Goal: Task Accomplishment & Management: Use online tool/utility

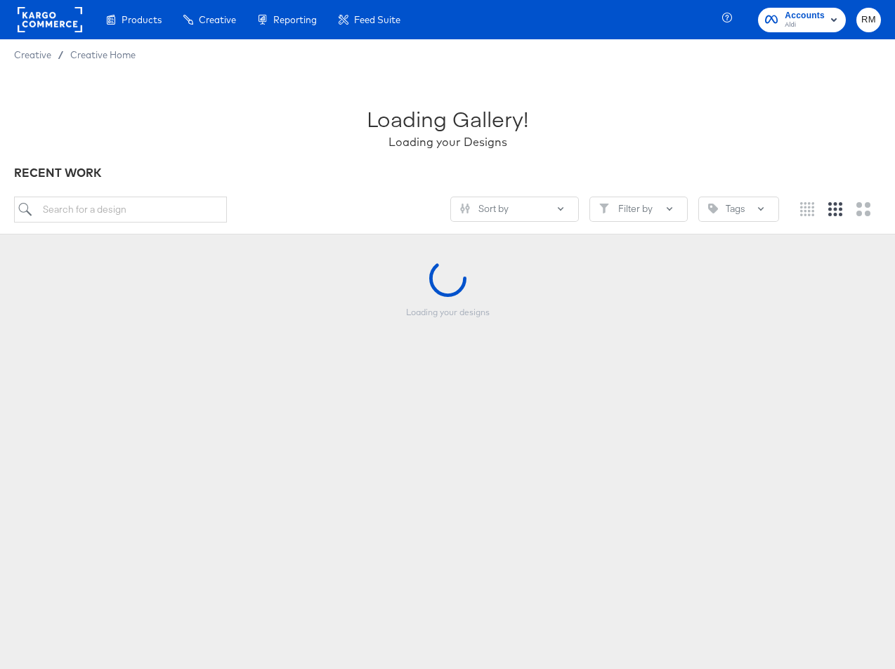
click at [827, 20] on rect "button" at bounding box center [833, 19] width 17 height 17
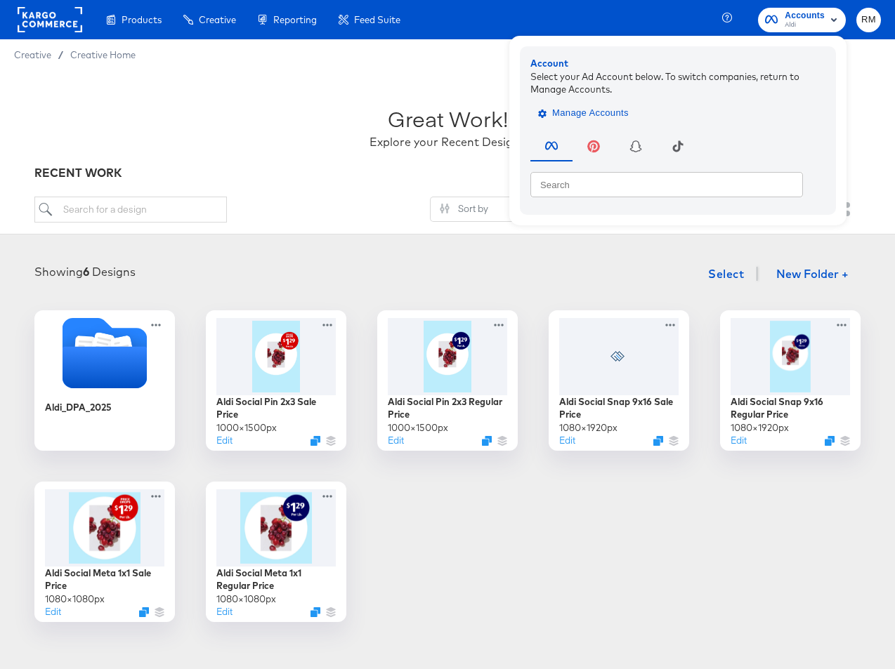
click at [594, 113] on span "Manage Accounts" at bounding box center [585, 113] width 88 height 16
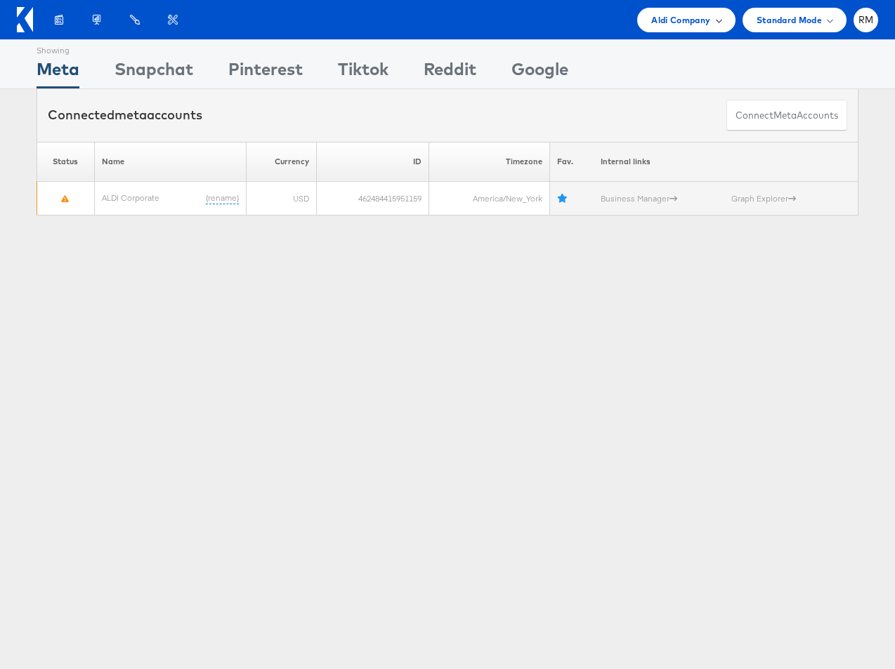
click at [720, 15] on div "Aldi Company" at bounding box center [686, 20] width 70 height 15
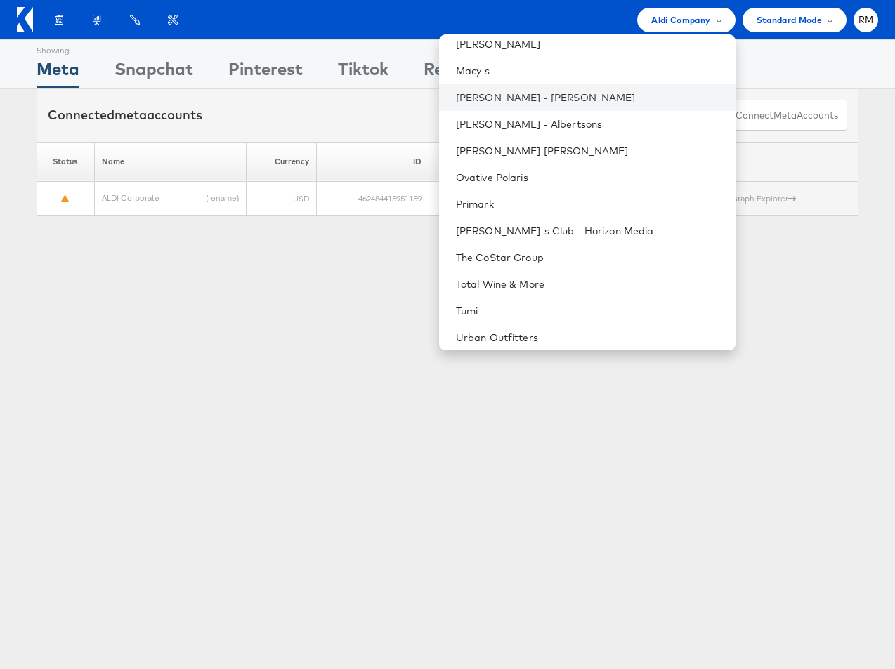
scroll to position [484, 0]
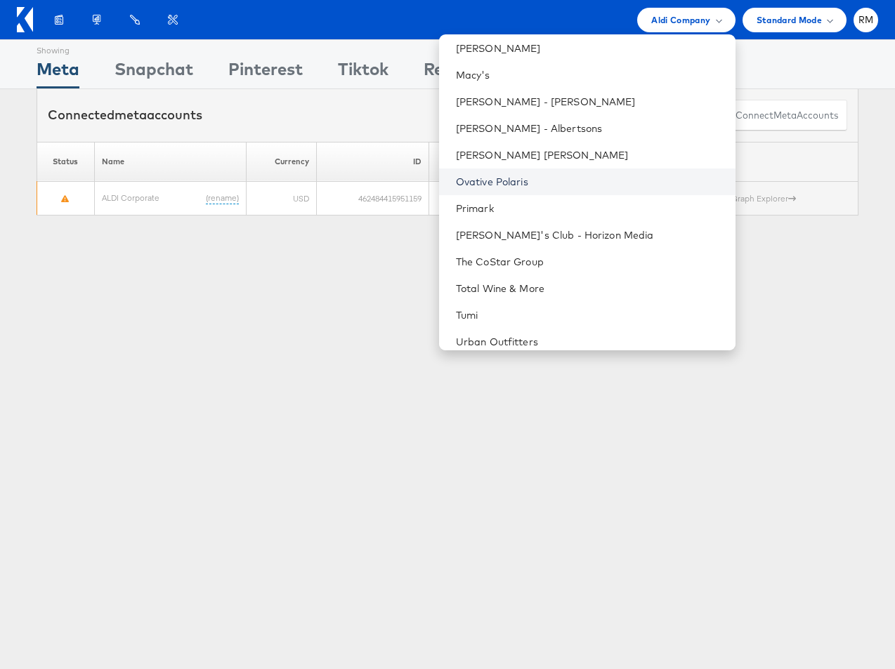
click at [634, 180] on link "Ovative Polaris" at bounding box center [590, 182] width 268 height 14
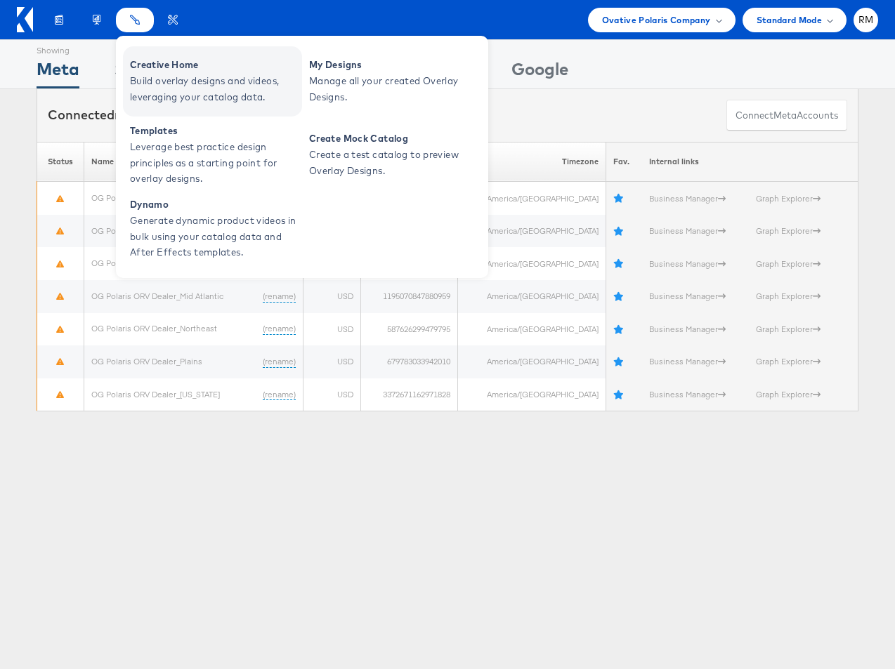
click at [145, 63] on span "Creative Home" at bounding box center [214, 65] width 169 height 16
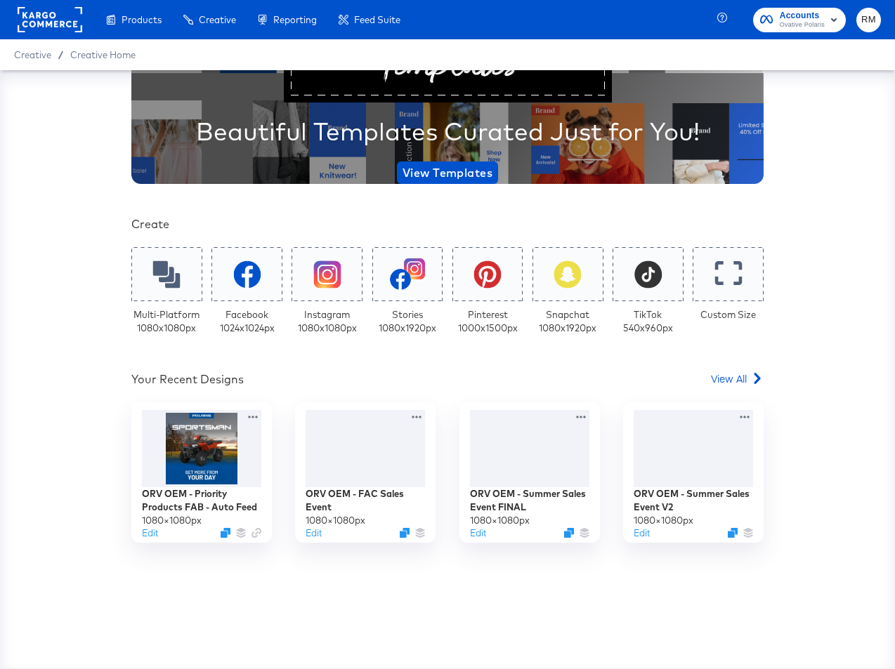
scroll to position [148, 0]
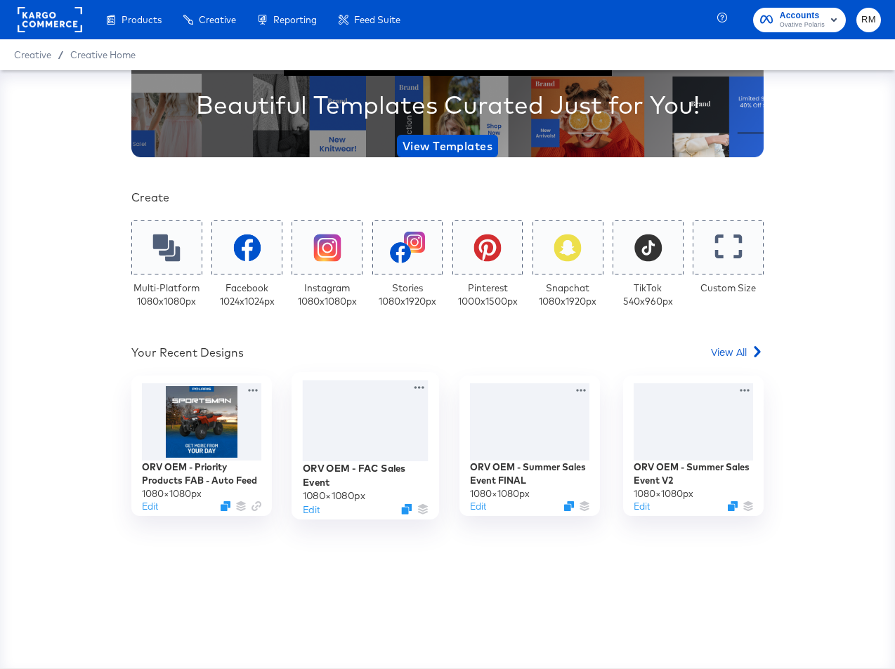
click at [359, 405] on div at bounding box center [366, 421] width 126 height 81
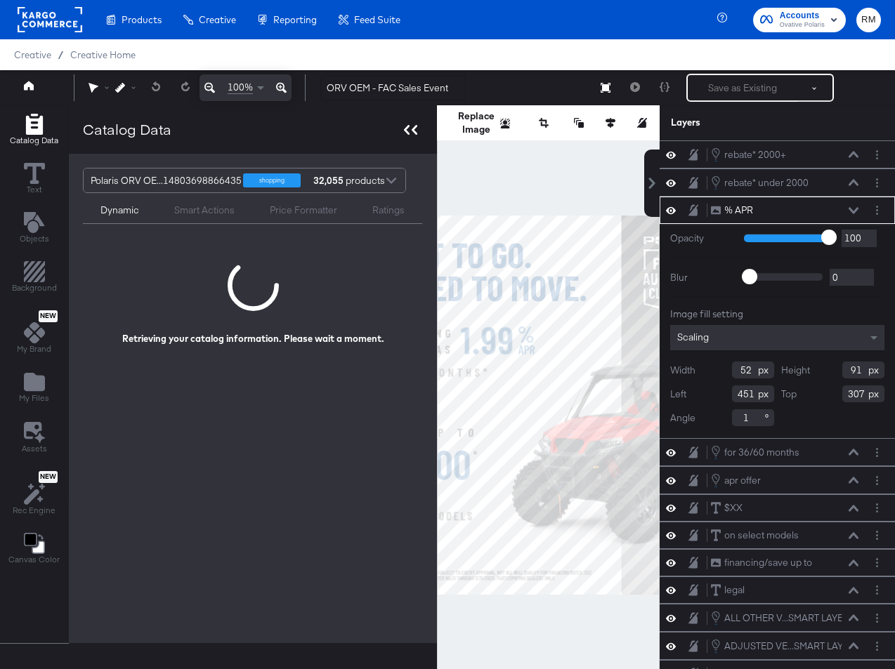
click at [409, 124] on div at bounding box center [410, 129] width 25 height 20
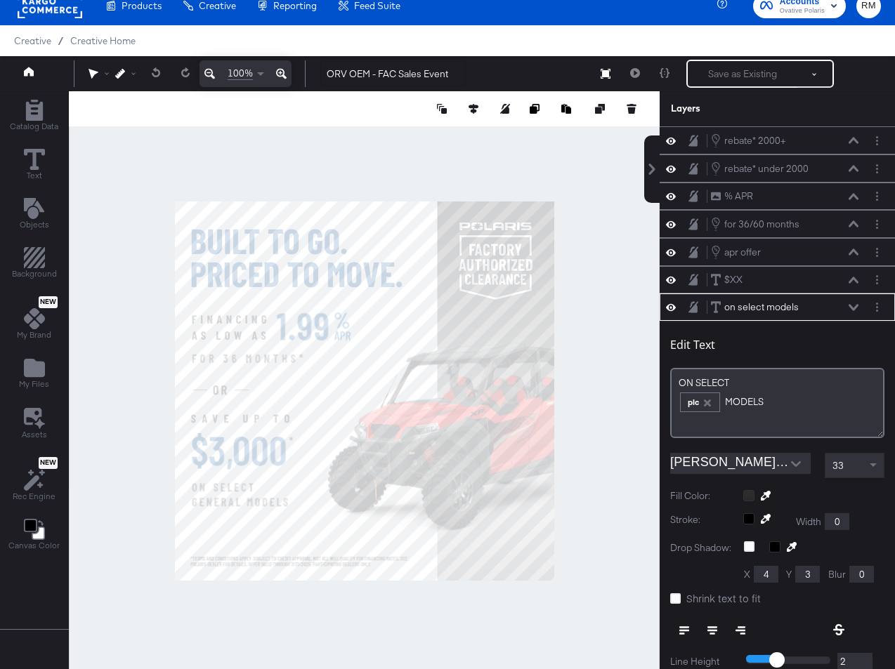
scroll to position [167, 0]
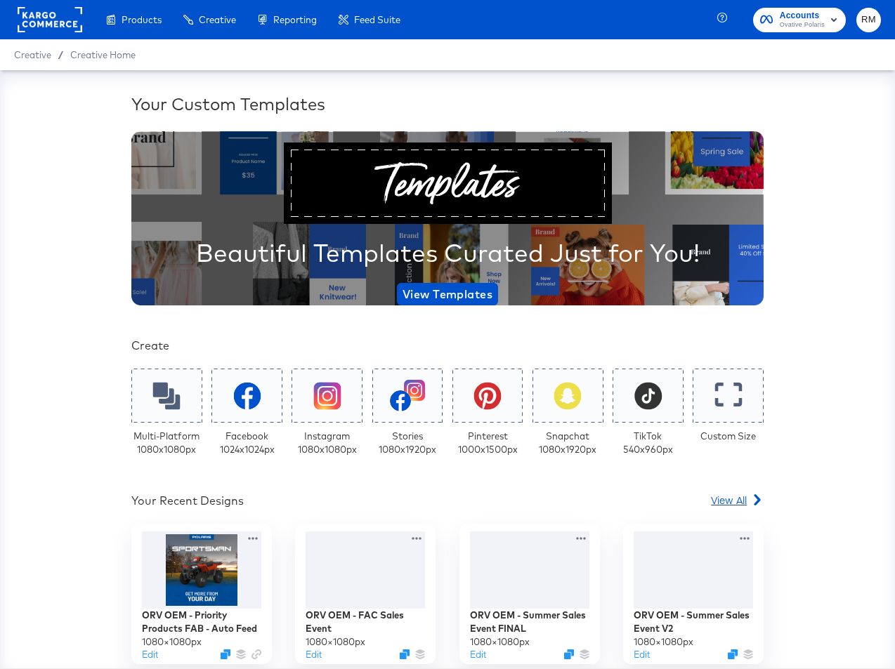
click at [730, 502] on span "View All" at bounding box center [729, 500] width 36 height 14
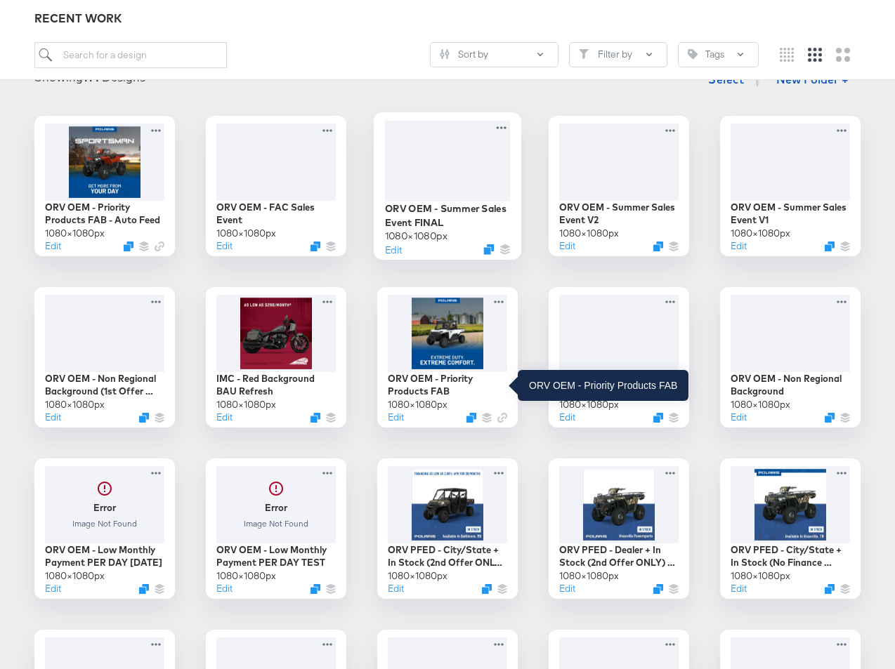
scroll to position [209, 0]
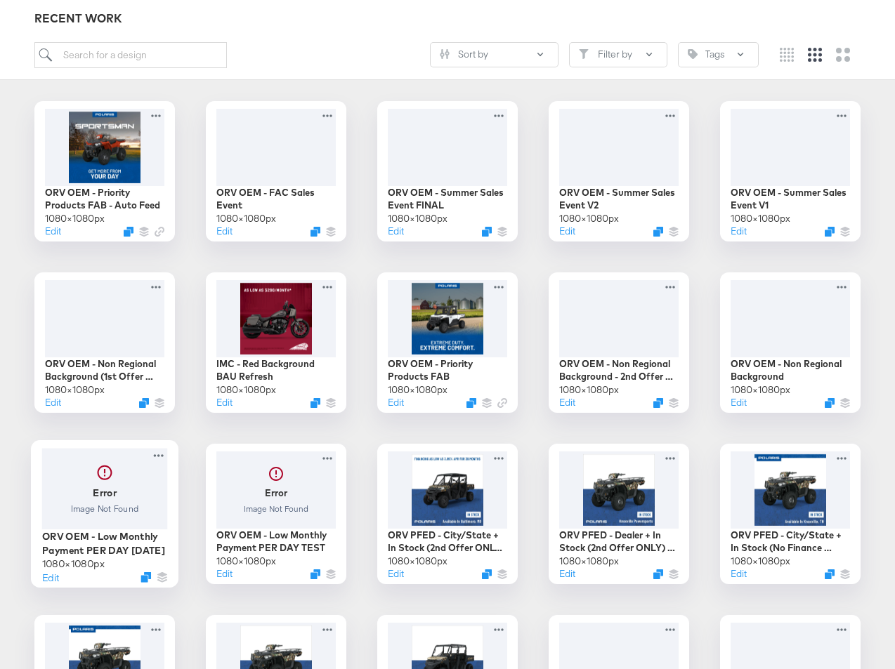
click at [135, 494] on div at bounding box center [105, 488] width 126 height 81
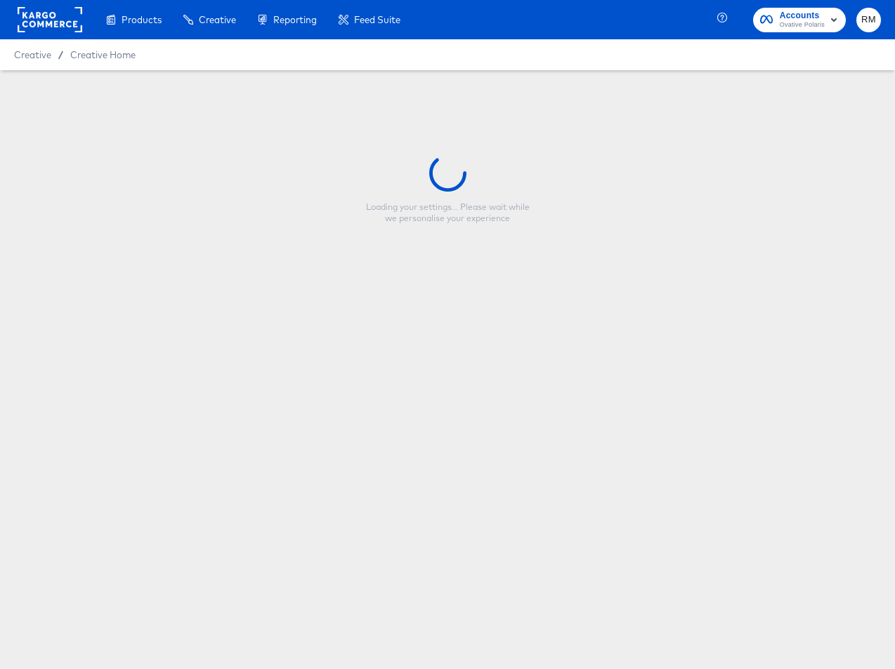
type input "ORV OEM - Low Monthly Payment PER DAY 3.31.25"
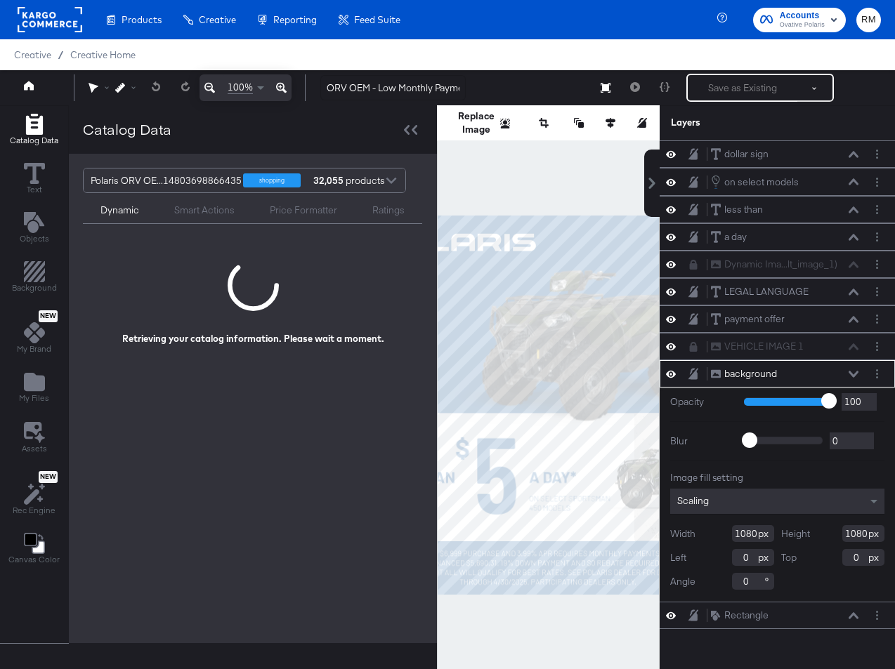
click at [407, 140] on div "Catalog Data" at bounding box center [253, 129] width 368 height 48
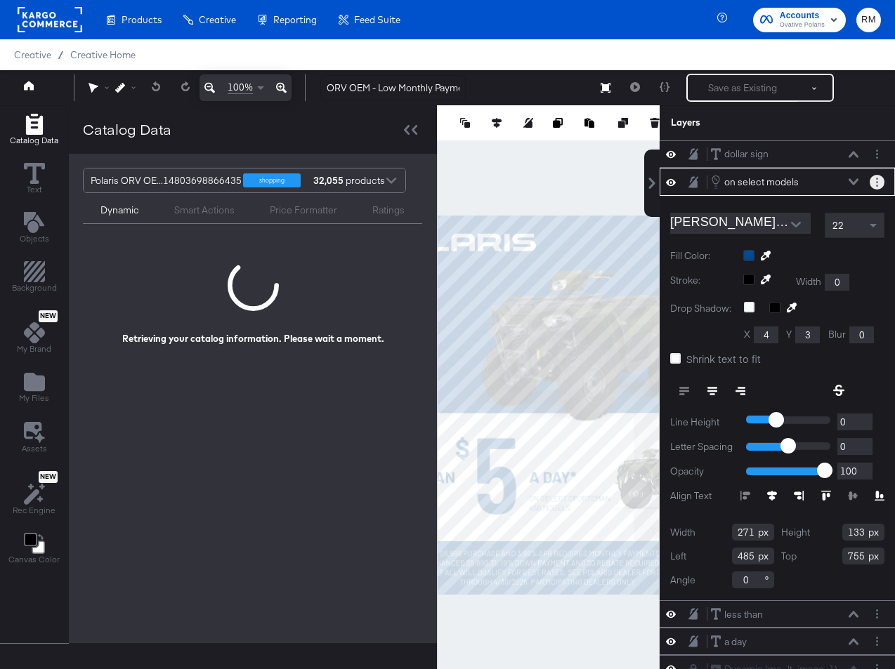
click at [880, 183] on button "Layer Options" at bounding box center [876, 182] width 15 height 15
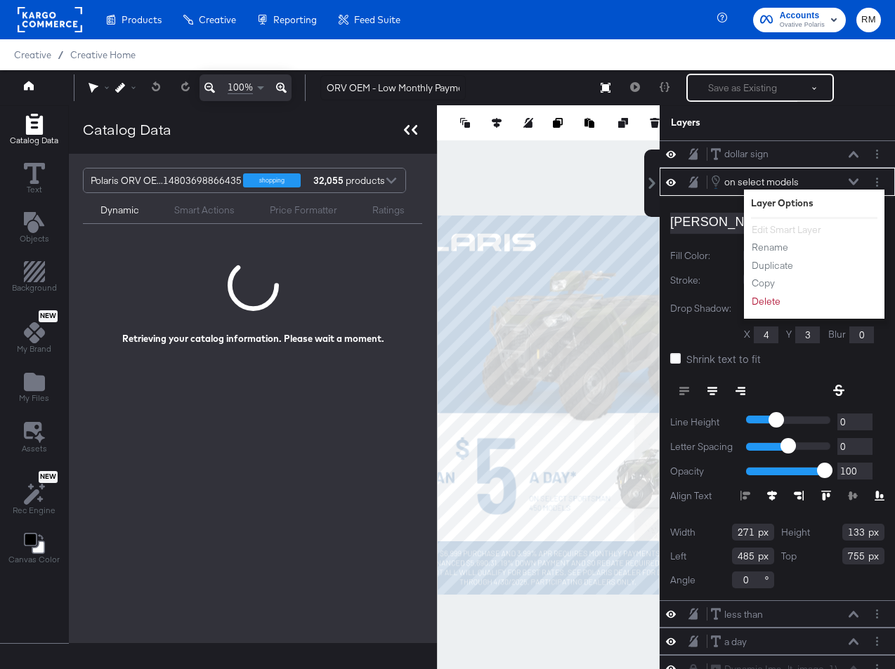
click at [406, 136] on div at bounding box center [410, 129] width 25 height 20
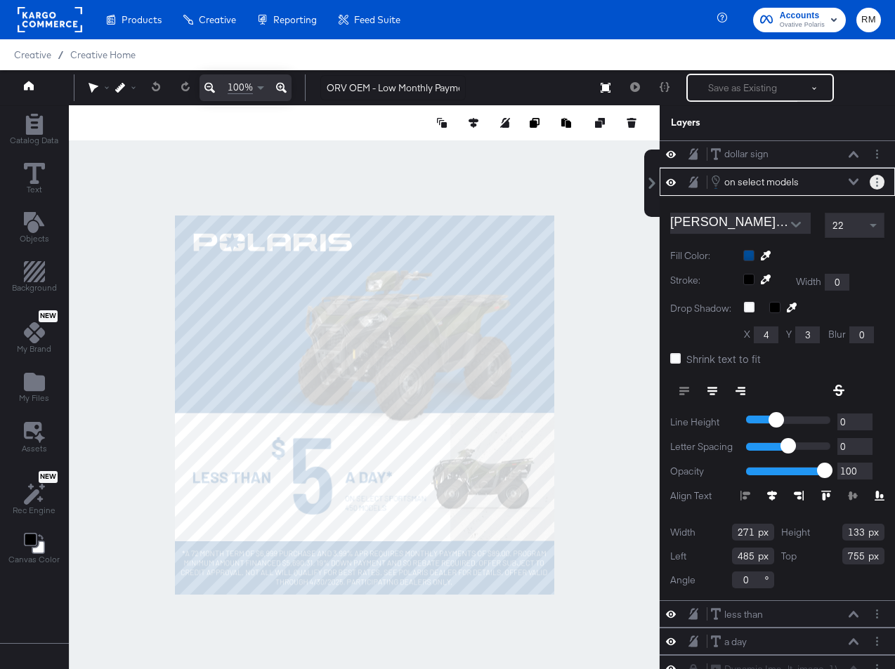
click at [876, 185] on circle "Layer Options" at bounding box center [877, 186] width 2 height 2
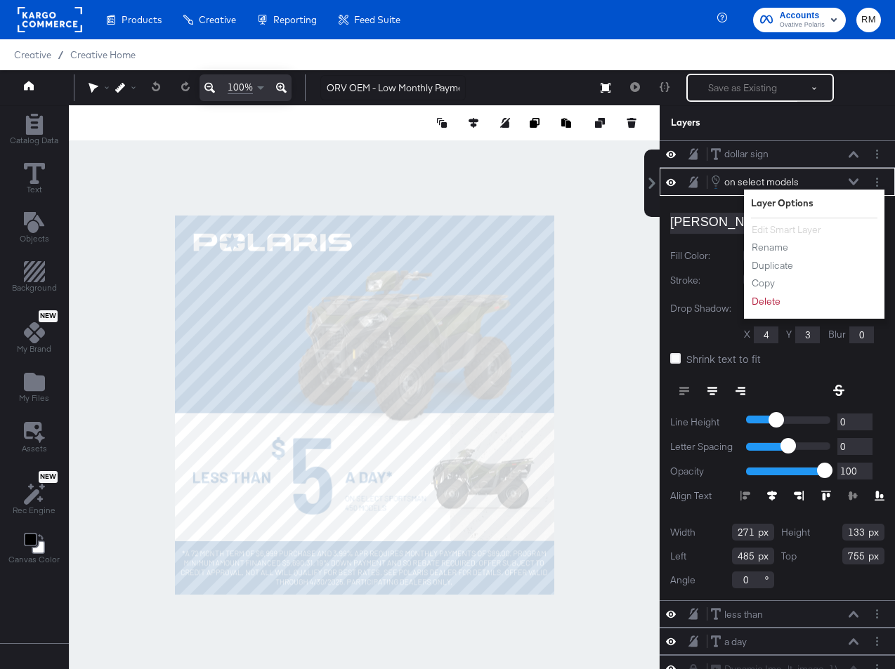
click at [784, 230] on li "Edit Smart Layer" at bounding box center [789, 230] width 77 height 15
click at [697, 204] on div "Barlow-Light 22 Fill Color: Stroke: Width 0 Drop Shadow: X 4 Y 3 Blur 0 Shrink …" at bounding box center [776, 398] width 235 height 404
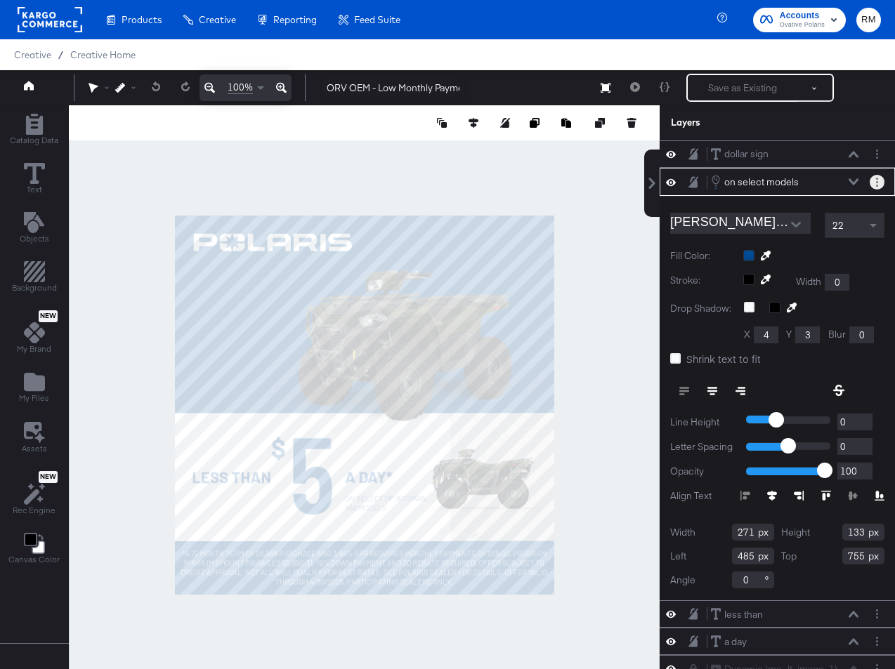
click at [873, 183] on button "Layer Options" at bounding box center [876, 182] width 15 height 15
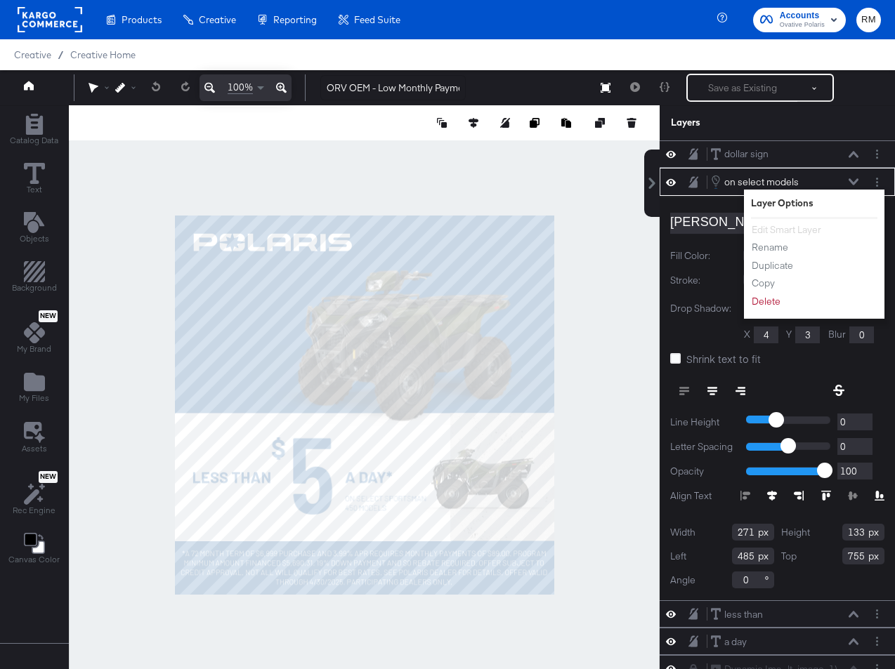
click at [793, 227] on li "Edit Smart Layer" at bounding box center [789, 230] width 77 height 15
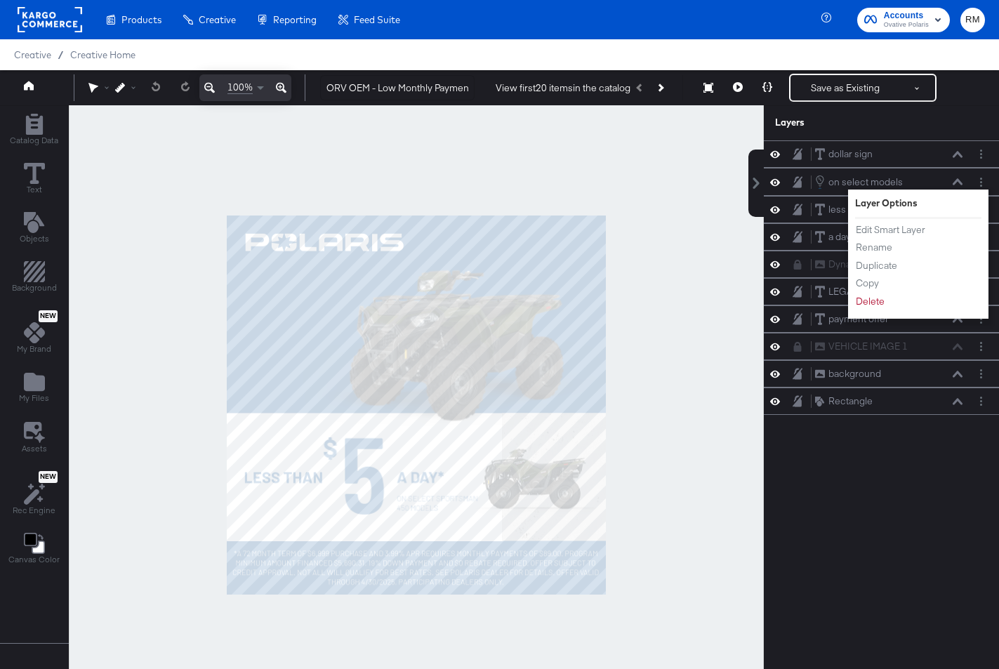
click at [664, 346] on div at bounding box center [416, 405] width 695 height 600
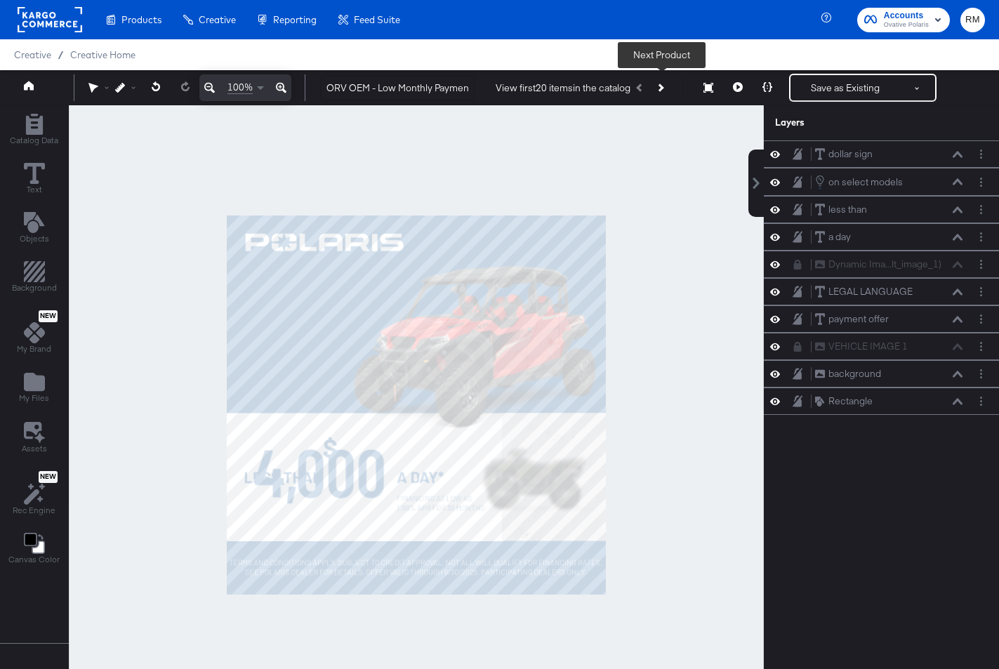
click at [665, 82] on button "Next Product" at bounding box center [660, 87] width 20 height 25
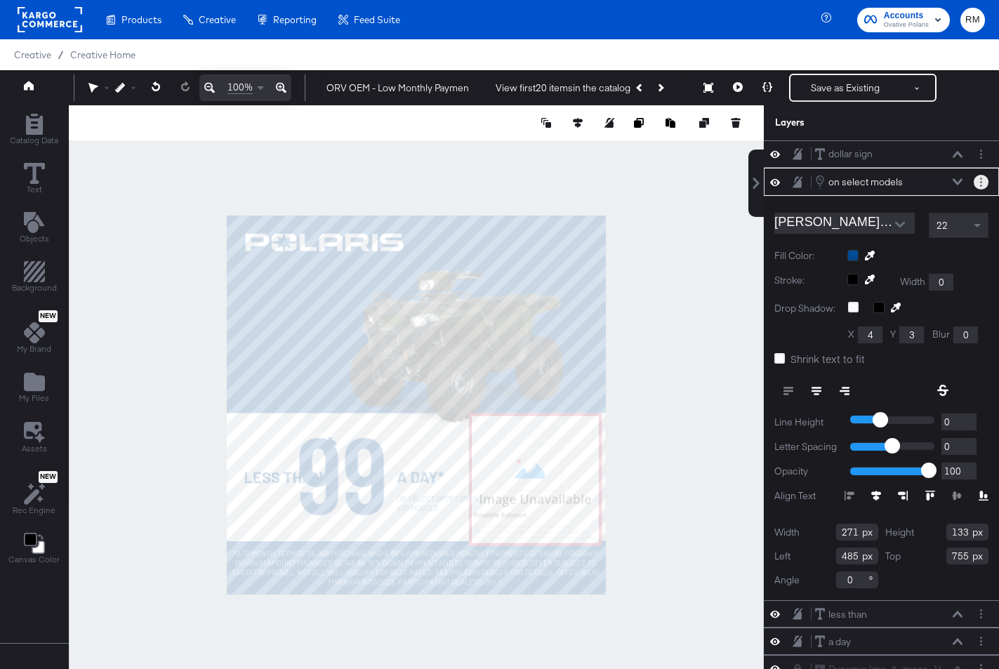
click at [894, 183] on button "Layer Options" at bounding box center [981, 182] width 15 height 15
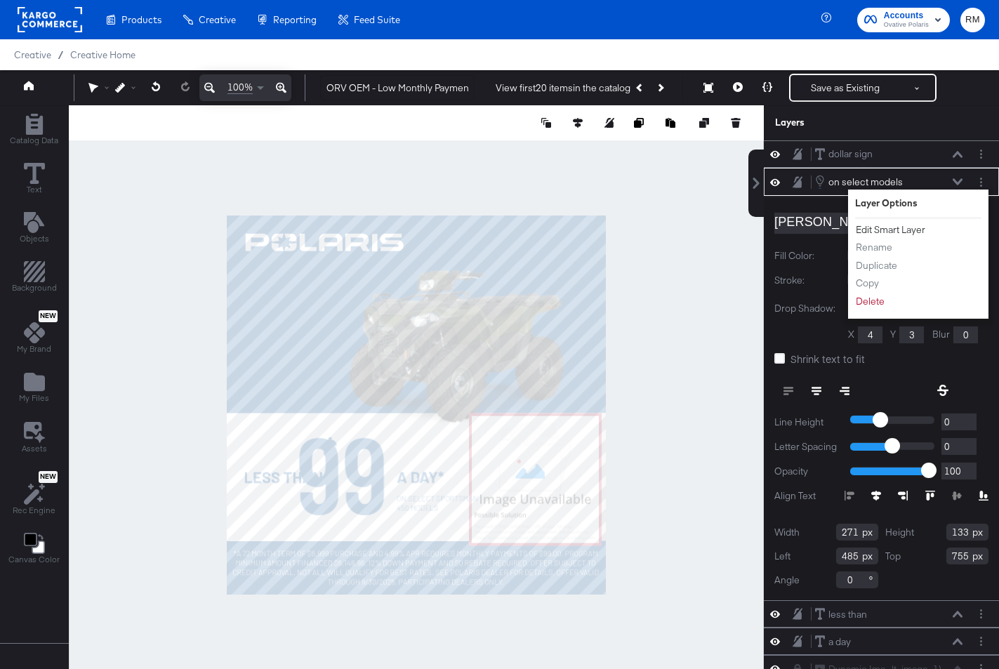
click at [883, 232] on button "Edit Smart Layer" at bounding box center [890, 230] width 71 height 15
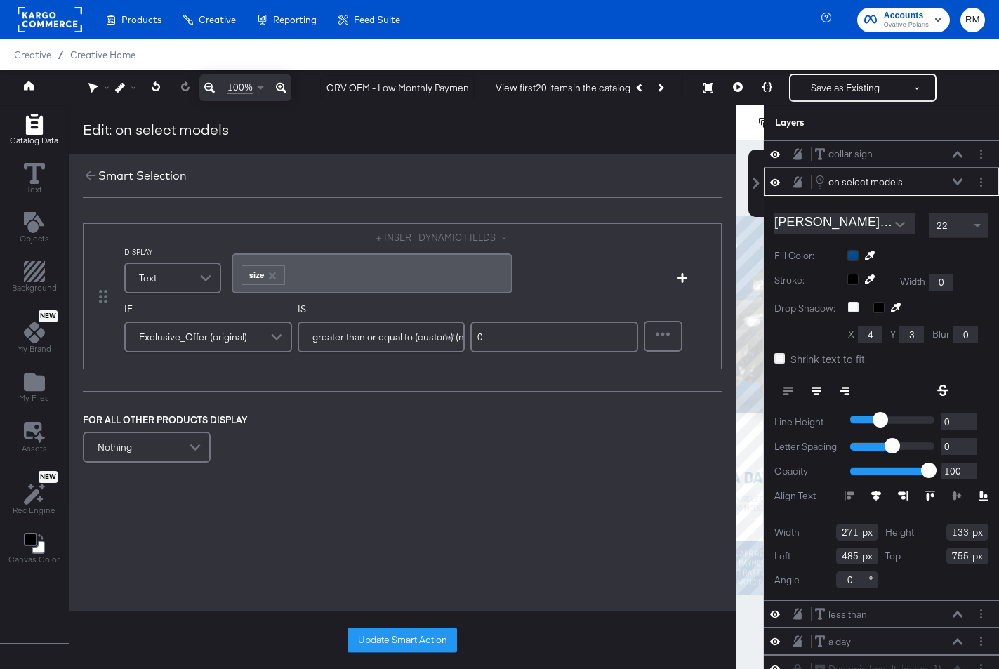
click at [84, 187] on div "Smart Selection" at bounding box center [402, 176] width 667 height 44
click at [86, 178] on icon at bounding box center [90, 175] width 15 height 15
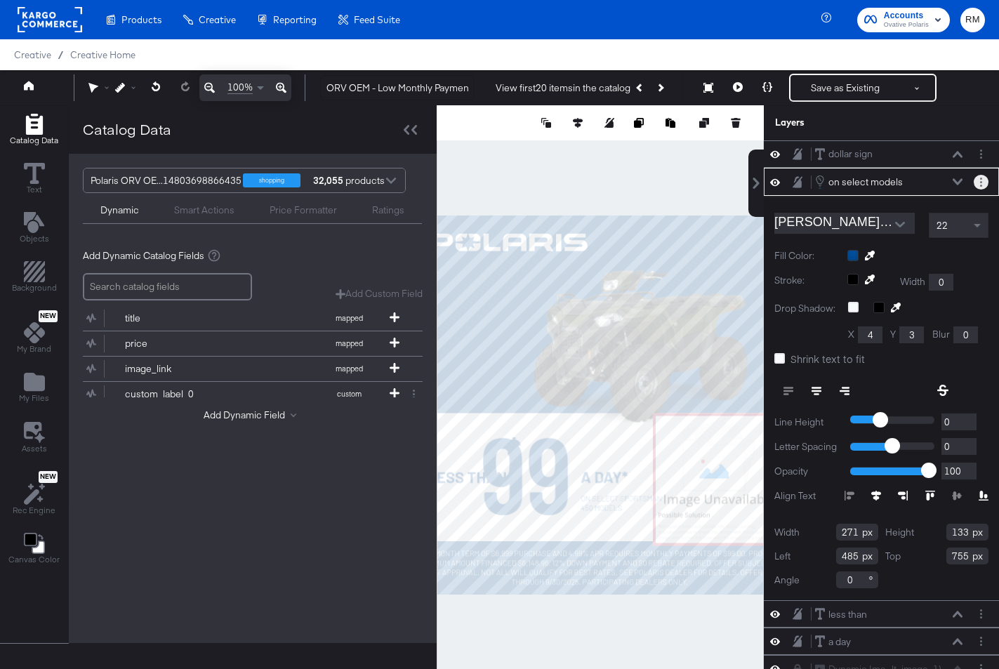
click at [894, 178] on icon "Layer Options" at bounding box center [981, 182] width 2 height 9
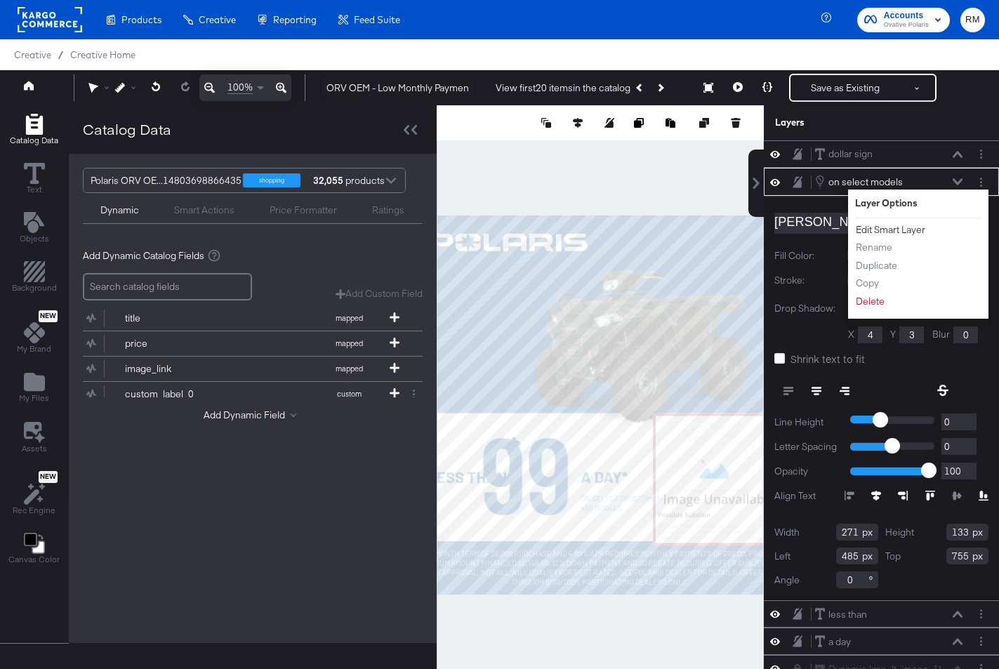
click at [878, 230] on button "Edit Smart Layer" at bounding box center [890, 230] width 71 height 15
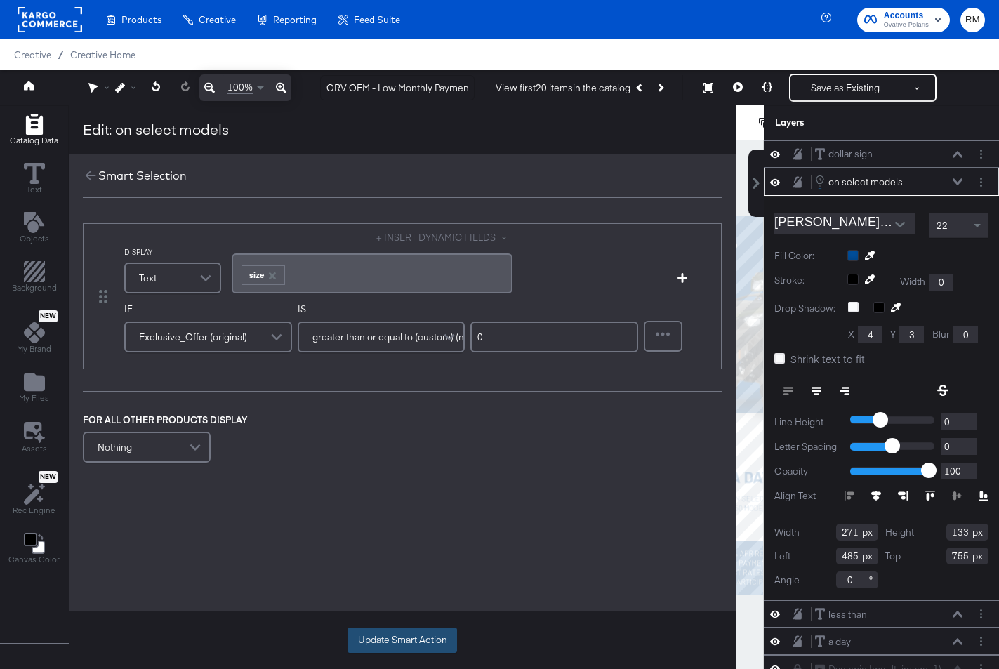
click at [415, 640] on button "Update Smart Action" at bounding box center [403, 640] width 110 height 25
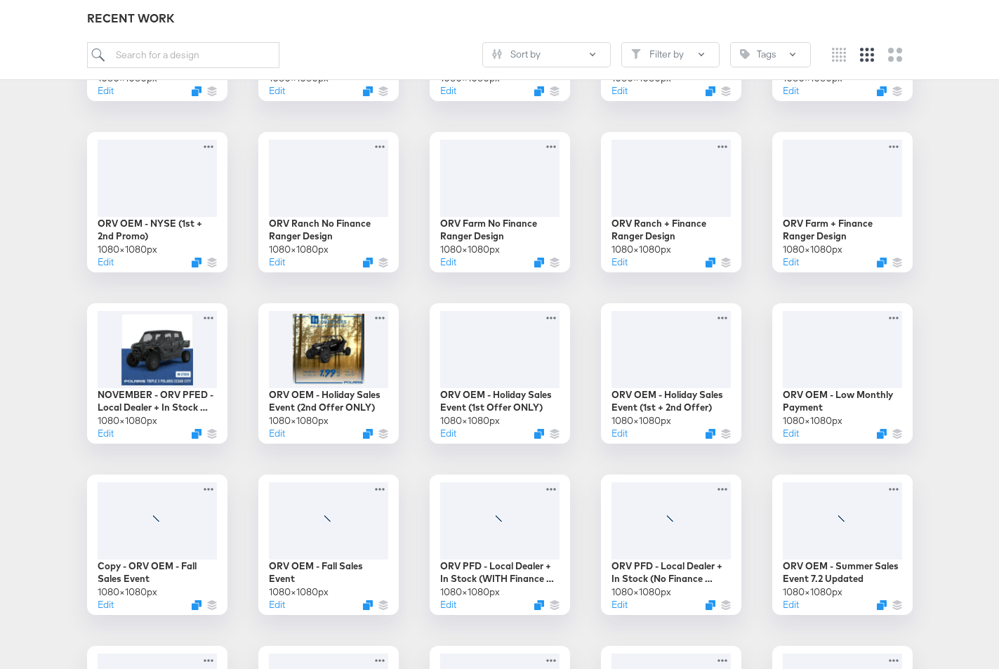
scroll to position [1215, 0]
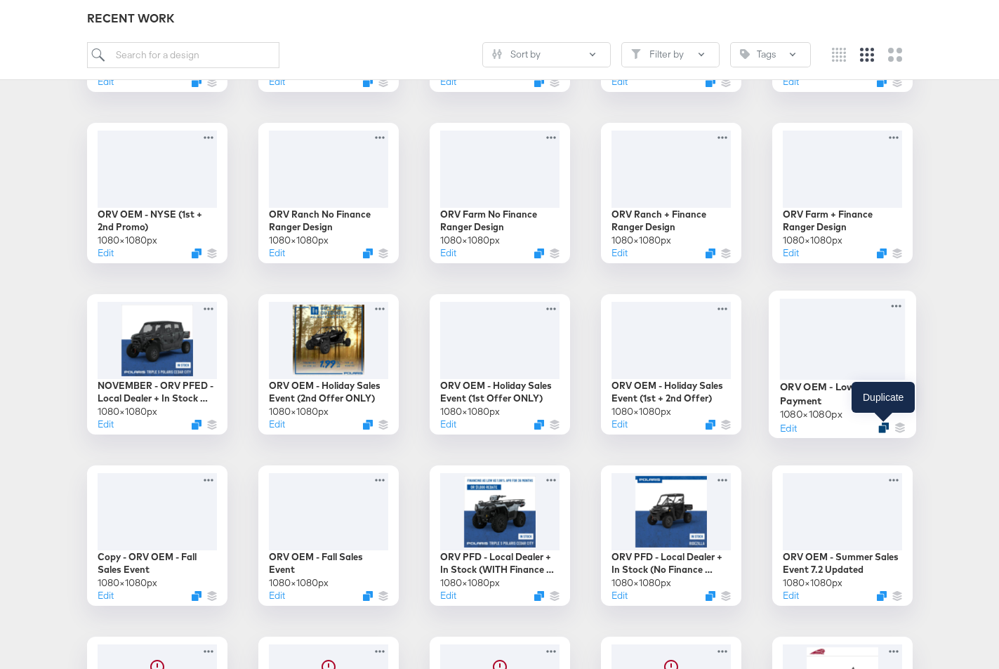
click at [882, 425] on icon "Duplicate" at bounding box center [883, 428] width 11 height 11
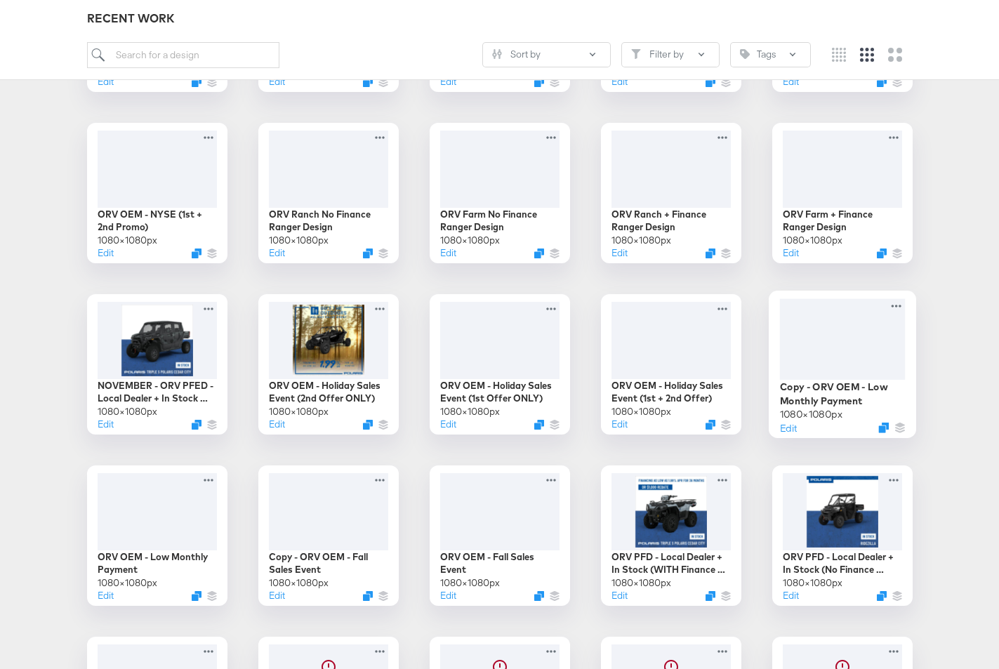
click at [857, 329] on div at bounding box center [842, 338] width 126 height 81
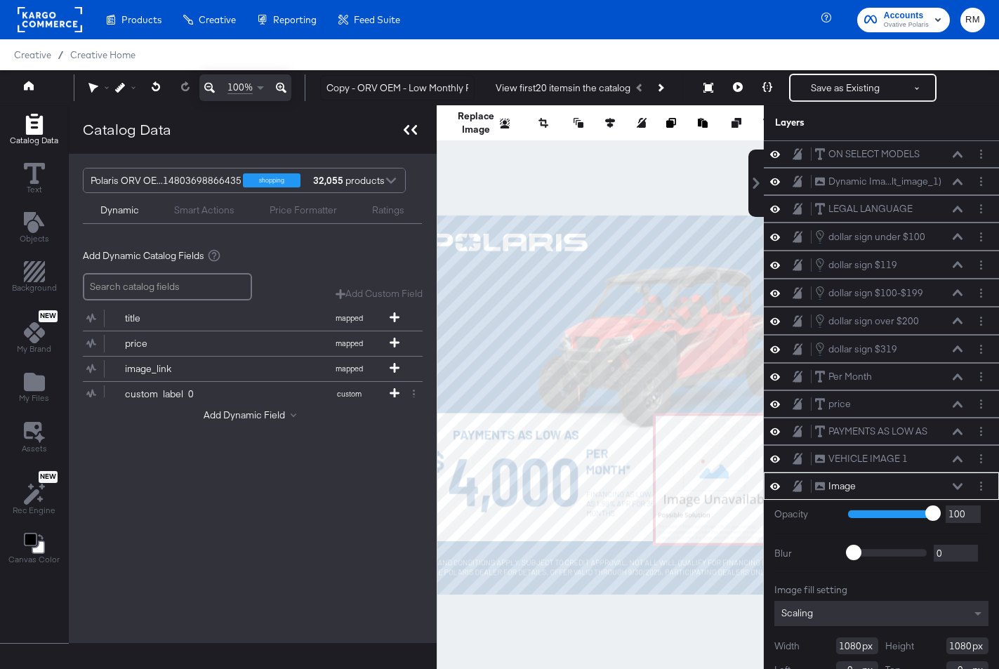
click at [411, 125] on div at bounding box center [410, 129] width 25 height 20
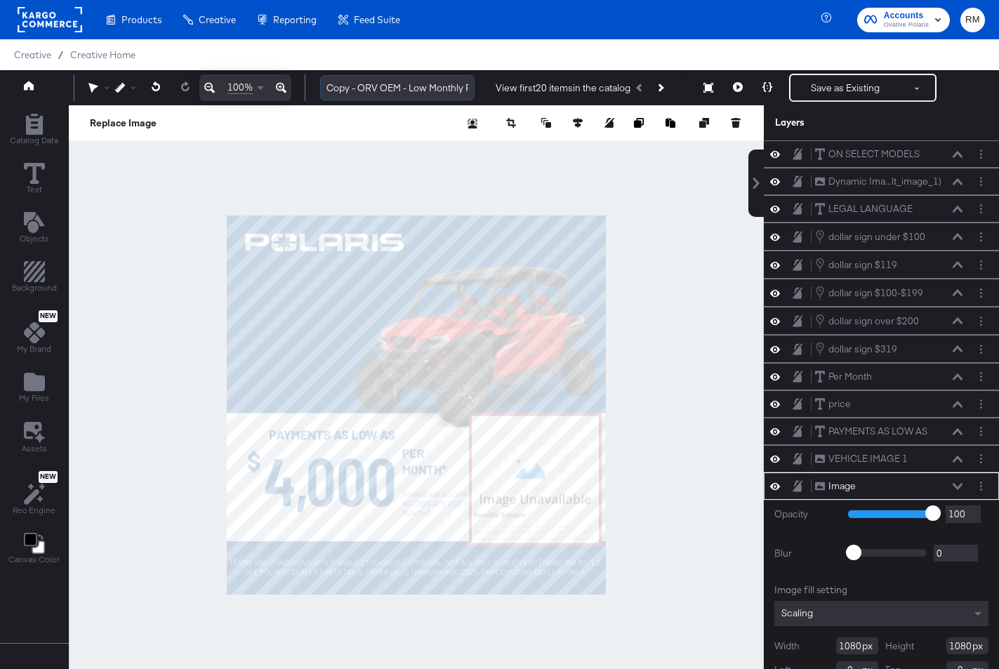
click at [409, 95] on input "Copy - ORV OEM - Low Monthly Payment" at bounding box center [397, 88] width 154 height 26
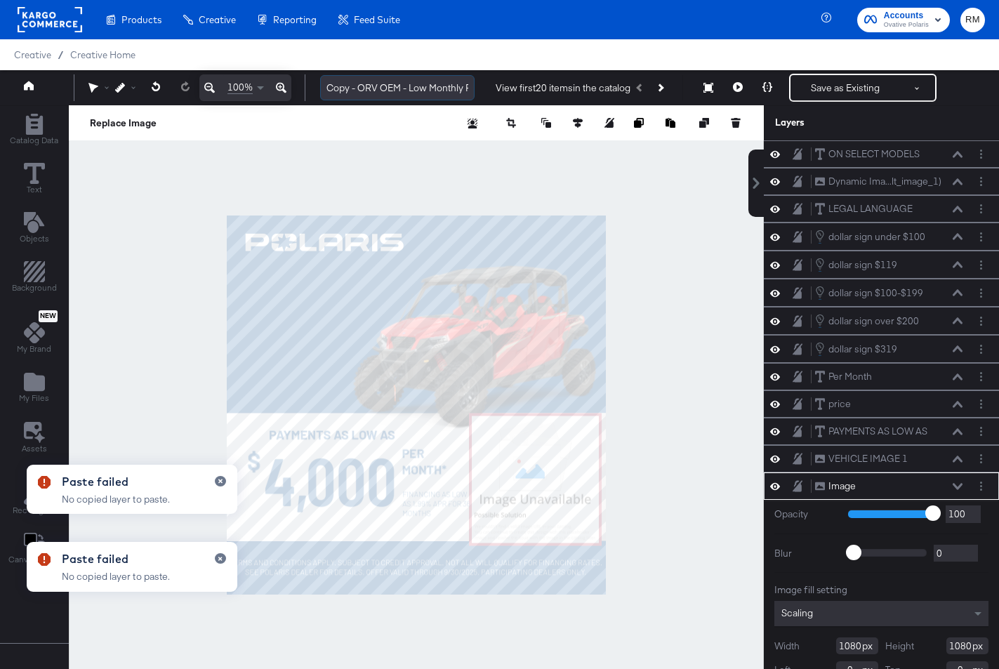
click at [409, 95] on input "Copy - ORV OEM - Low Monthly Payment" at bounding box center [397, 88] width 154 height 26
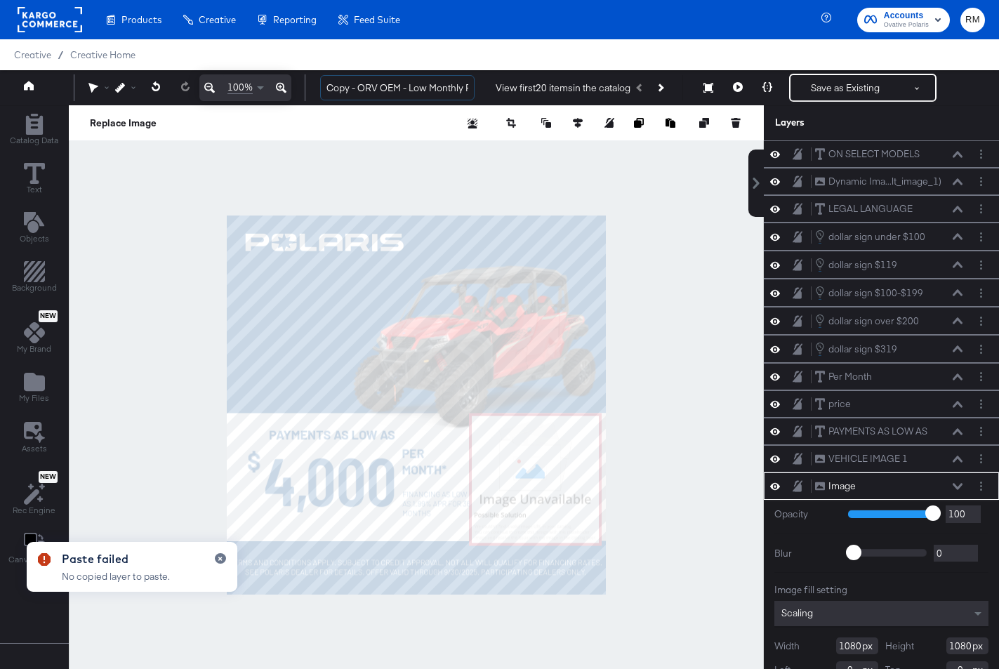
drag, startPoint x: 409, startPoint y: 91, endPoint x: 272, endPoint y: 82, distance: 136.5
click at [272, 82] on div "100% Copy - ORV OEM - Low Monthly Payment View first 20 items in the catalog Sa…" at bounding box center [499, 87] width 999 height 35
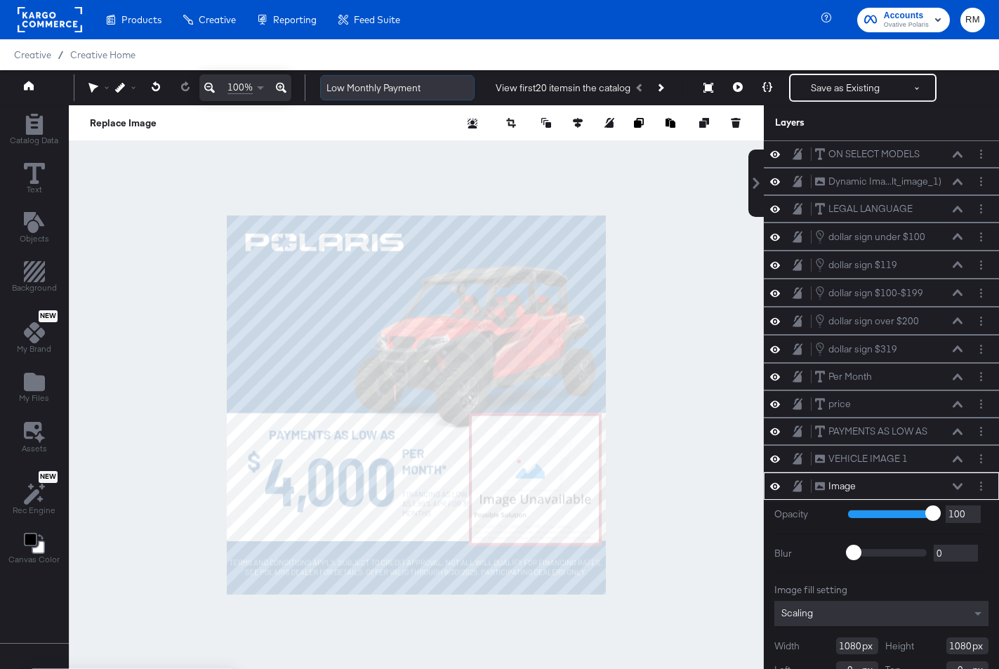
click at [428, 87] on input "Low Monthly Payment" at bounding box center [397, 88] width 154 height 26
type input "Low Monthly Payment Refresh 8.12"
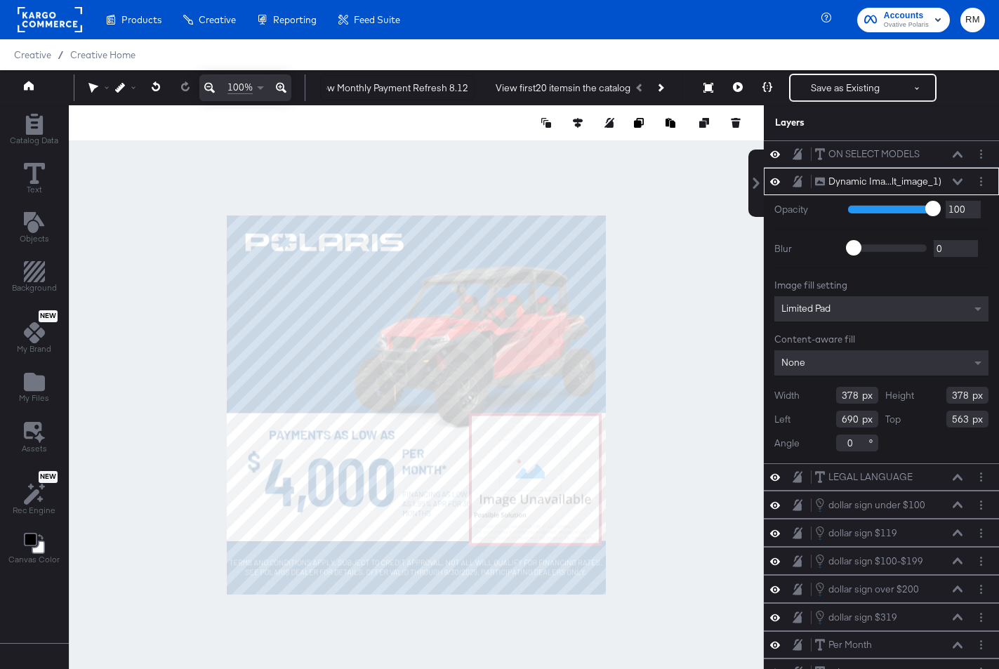
scroll to position [0, 0]
click at [894, 182] on circle "Layer Options" at bounding box center [981, 181] width 2 height 2
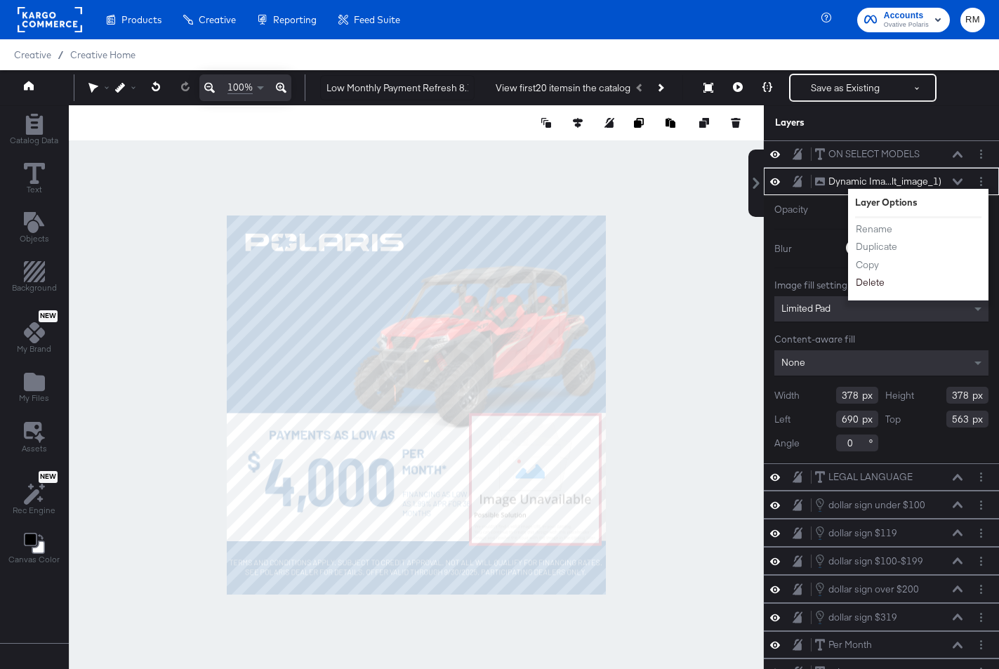
click at [876, 287] on button "Delete" at bounding box center [870, 282] width 30 height 15
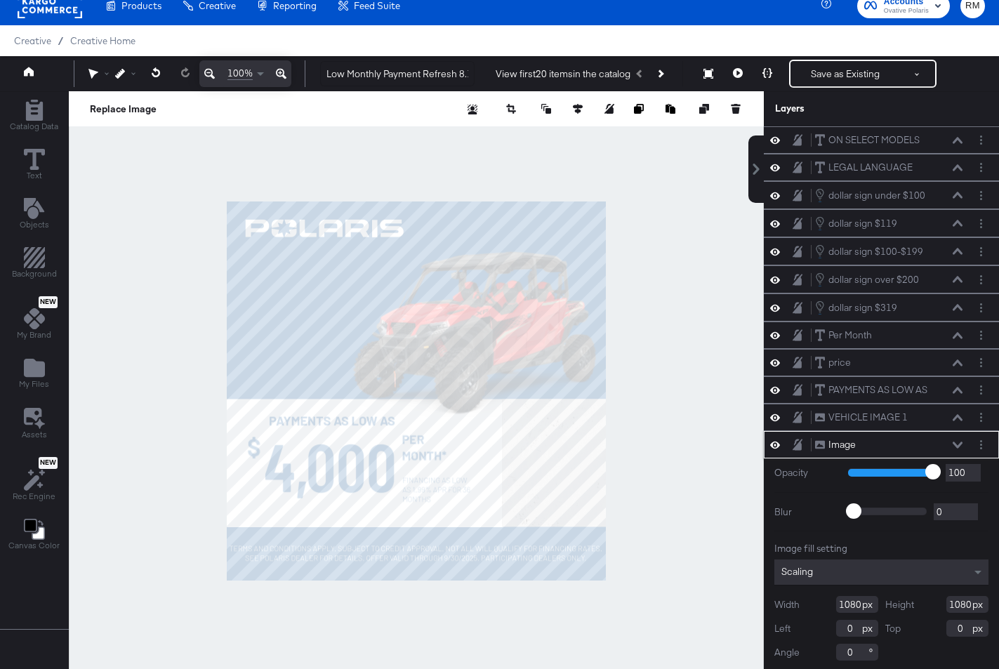
scroll to position [4, 0]
click at [773, 445] on icon at bounding box center [775, 441] width 10 height 12
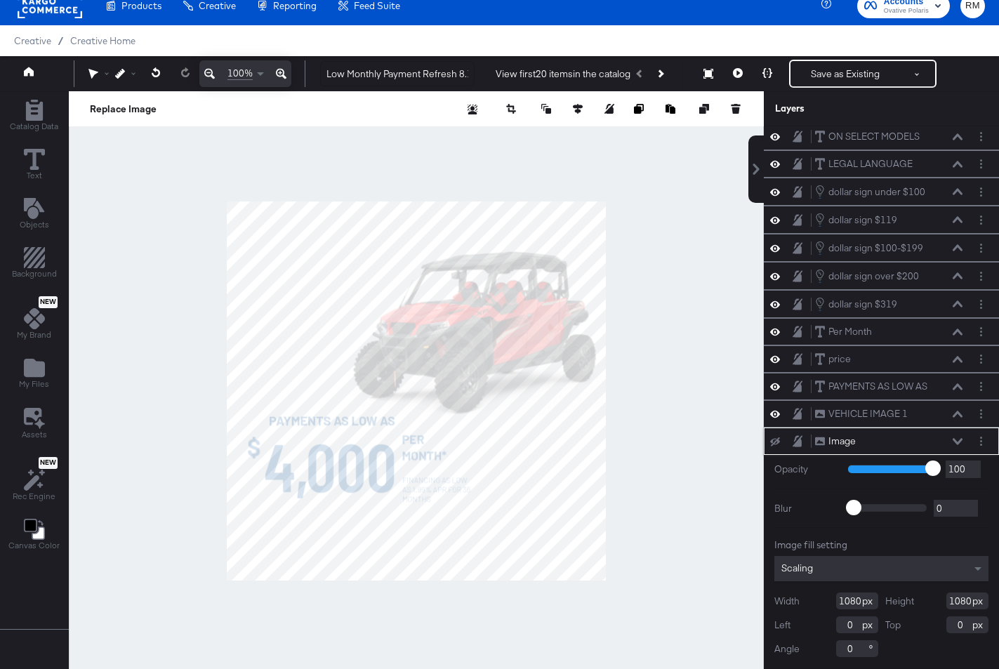
click at [773, 445] on icon at bounding box center [775, 441] width 10 height 9
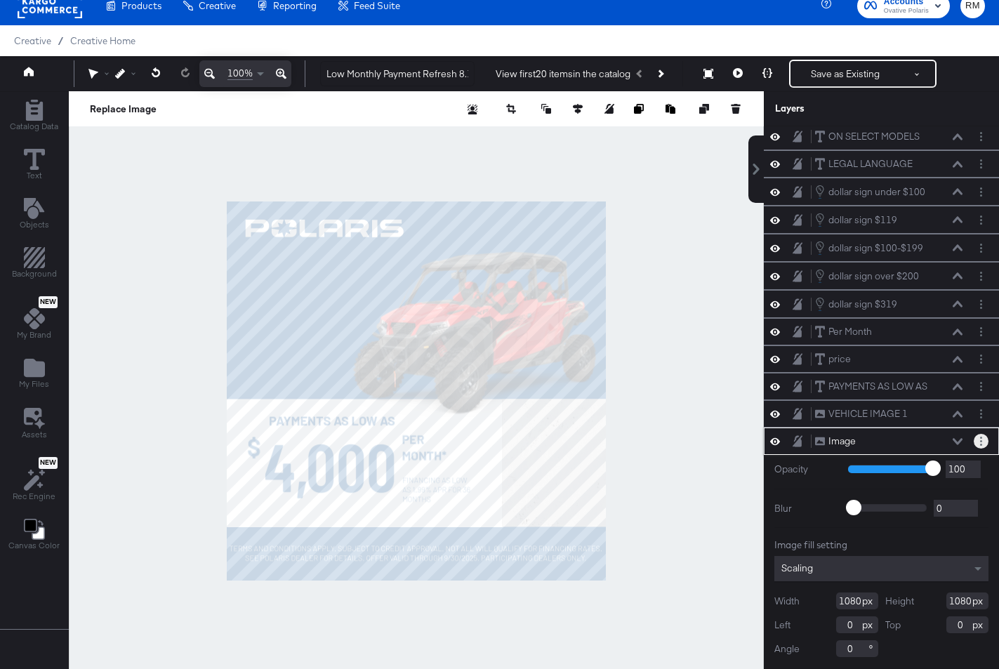
click at [894, 438] on button "Layer Options" at bounding box center [981, 441] width 15 height 15
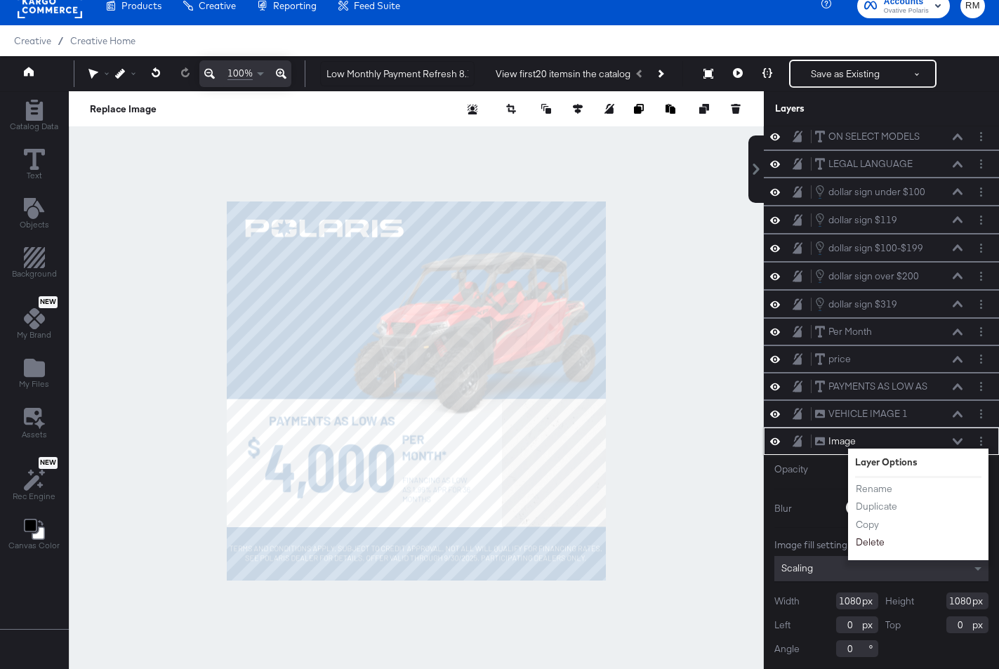
click at [871, 543] on button "Delete" at bounding box center [870, 542] width 30 height 15
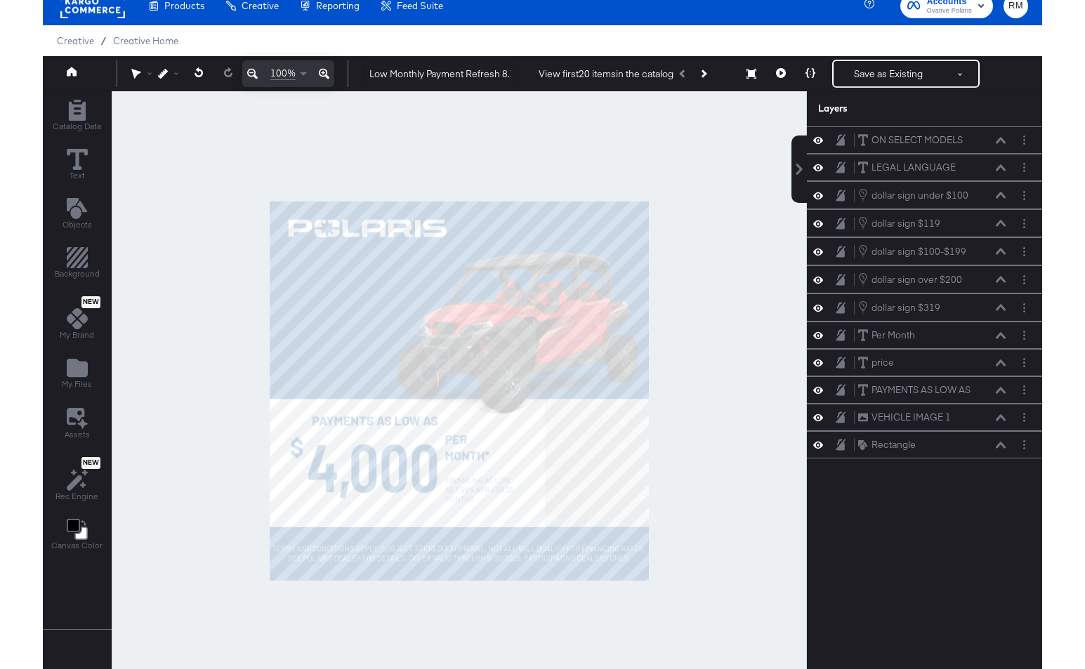
scroll to position [0, 0]
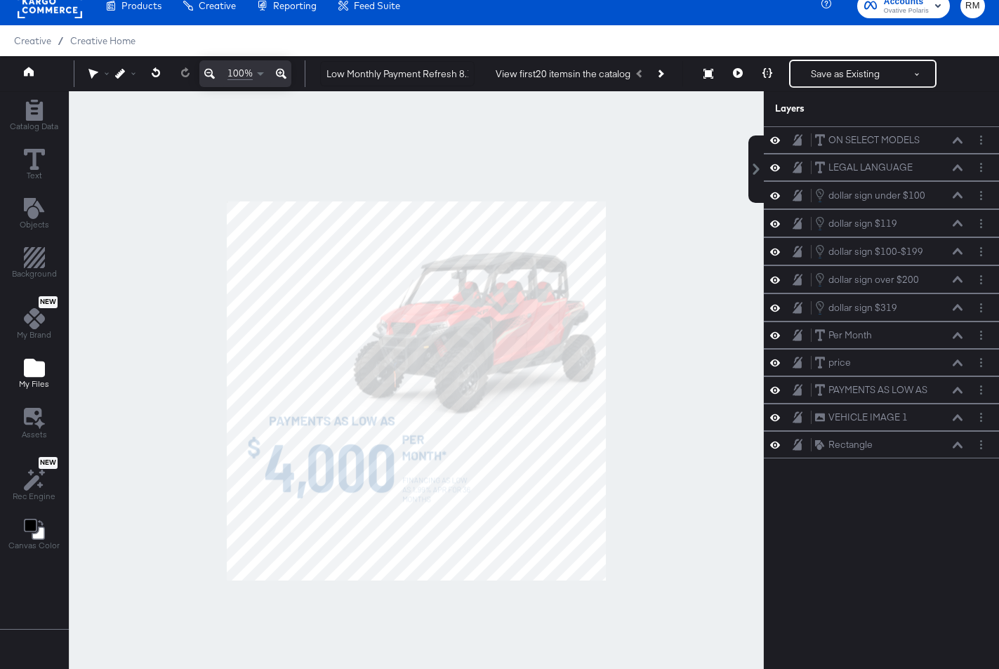
click at [37, 377] on icon "Add Files" at bounding box center [34, 367] width 21 height 21
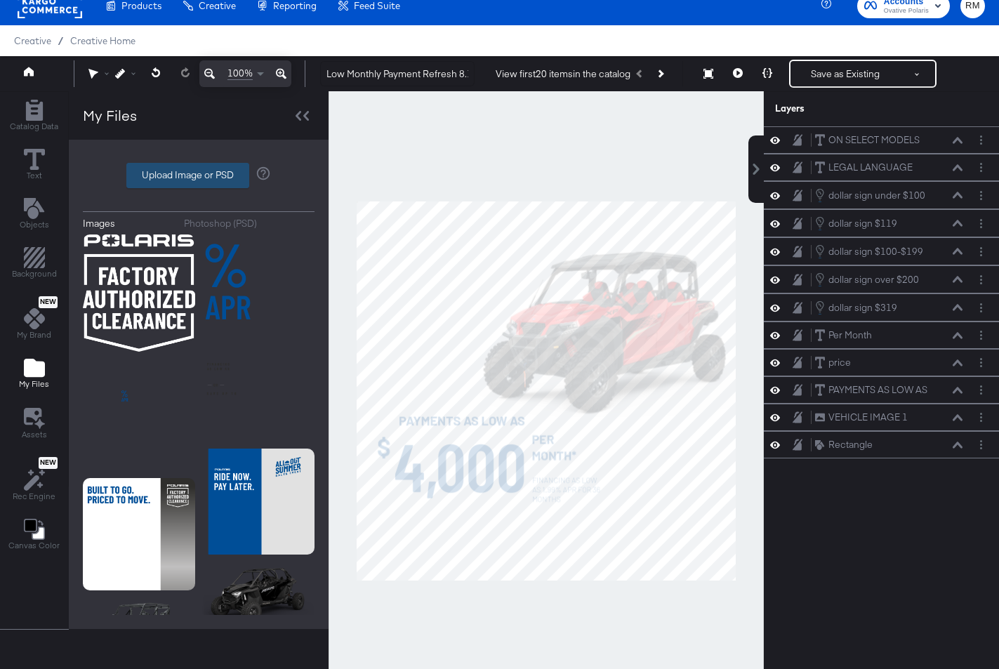
click at [216, 173] on label "Upload Image or PSD" at bounding box center [187, 176] width 121 height 24
click at [199, 176] on input "Upload Image or PSD" at bounding box center [199, 176] width 0 height 0
type input "C:\fakepath\polaris_lmp_1.png"
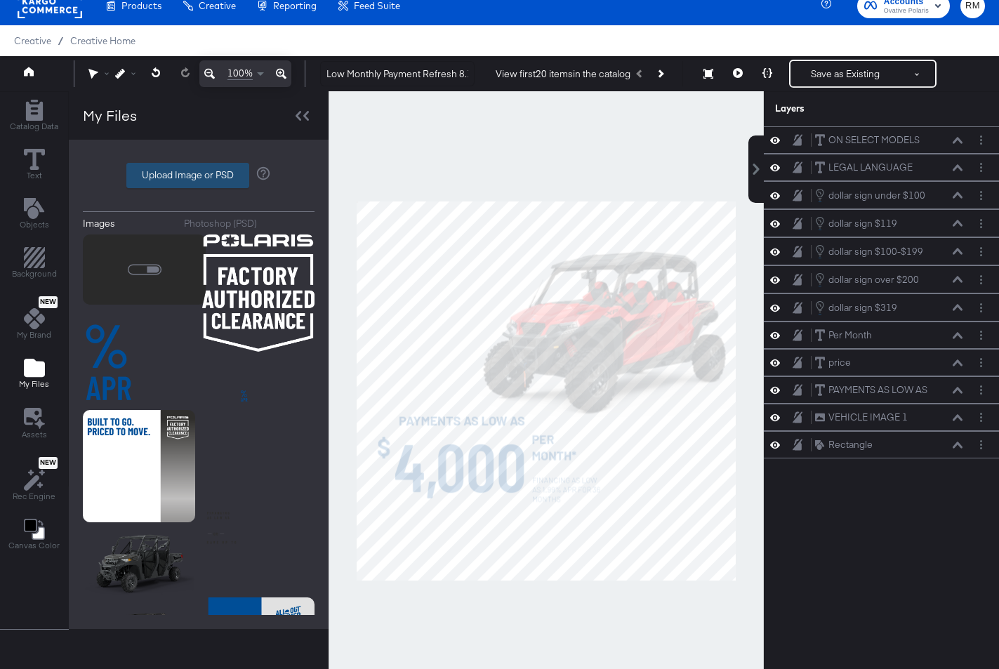
click at [226, 171] on label "Upload Image or PSD" at bounding box center [187, 176] width 121 height 24
click at [199, 176] on input "Upload Image or PSD" at bounding box center [199, 176] width 0 height 0
type input "C:\fakepath\polaris_lmp1_paymentsaslowas.png"
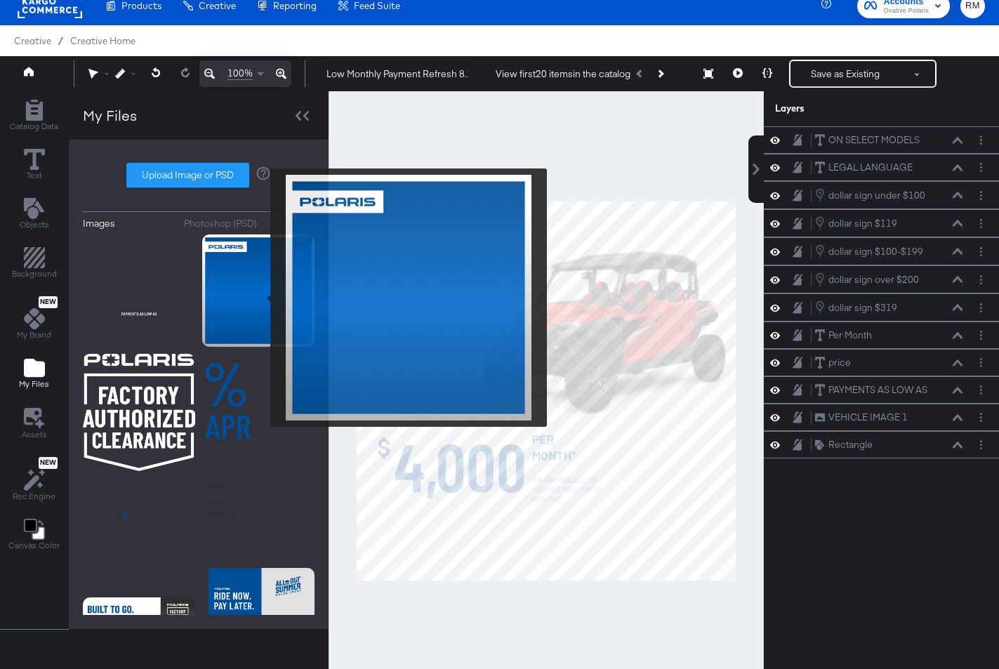
click at [261, 298] on img at bounding box center [258, 291] width 112 height 112
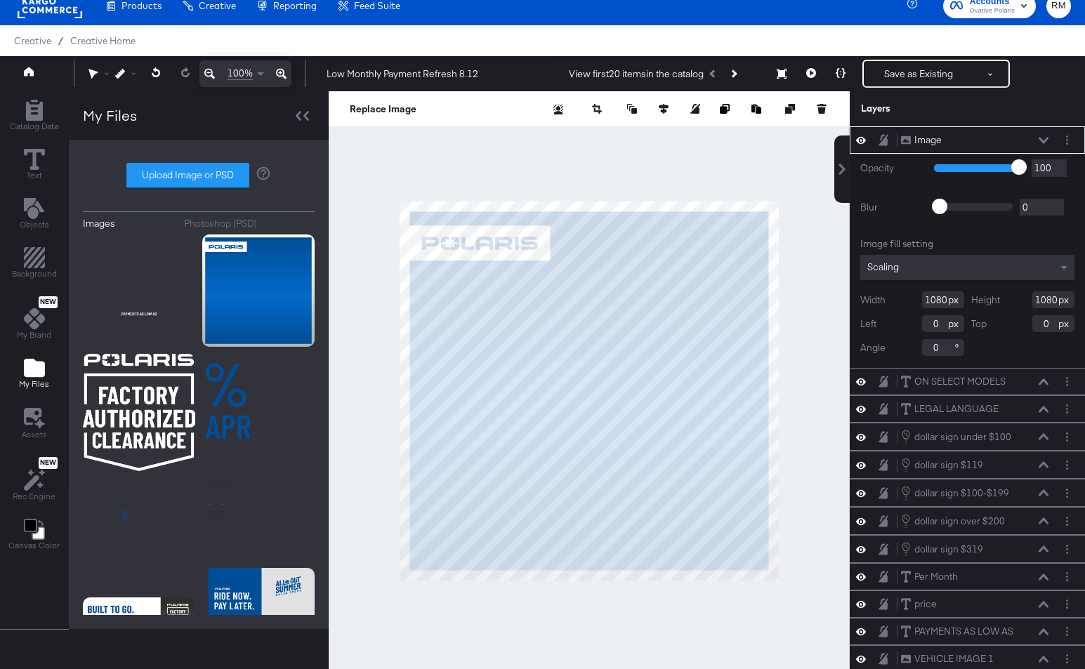
click at [894, 270] on div "Scaling" at bounding box center [967, 267] width 214 height 25
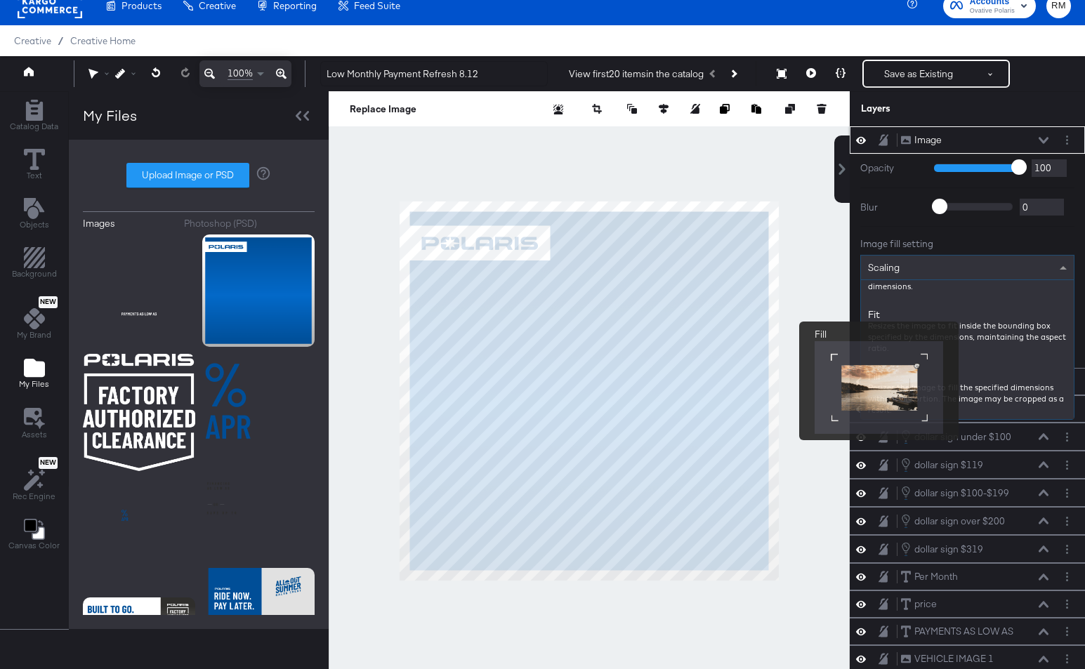
scroll to position [160, 0]
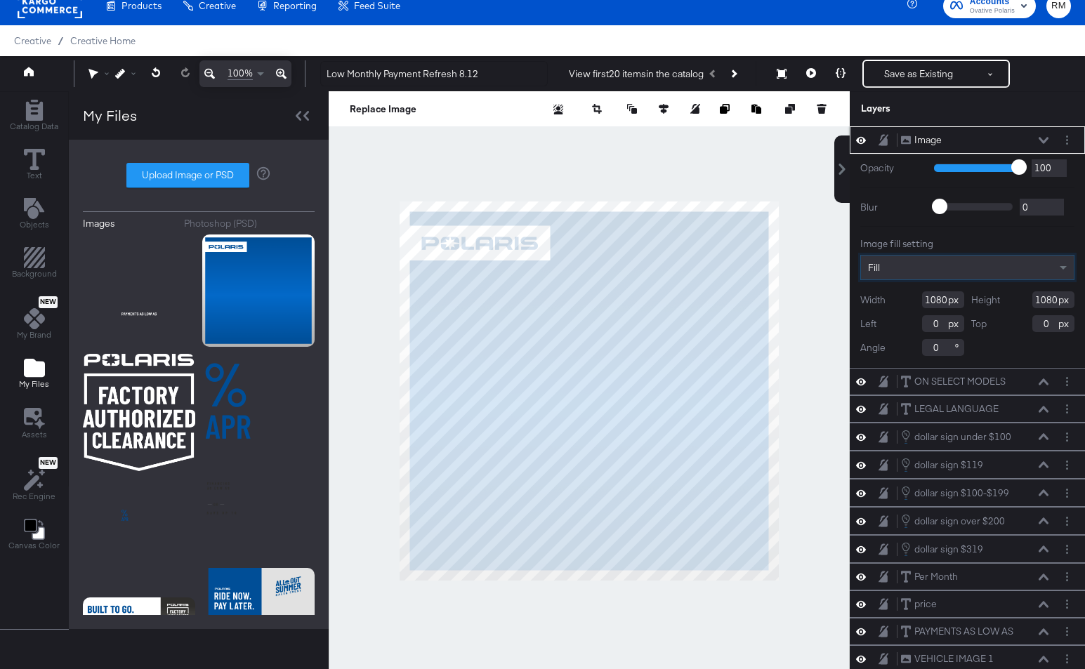
click at [894, 140] on icon at bounding box center [1043, 140] width 10 height 6
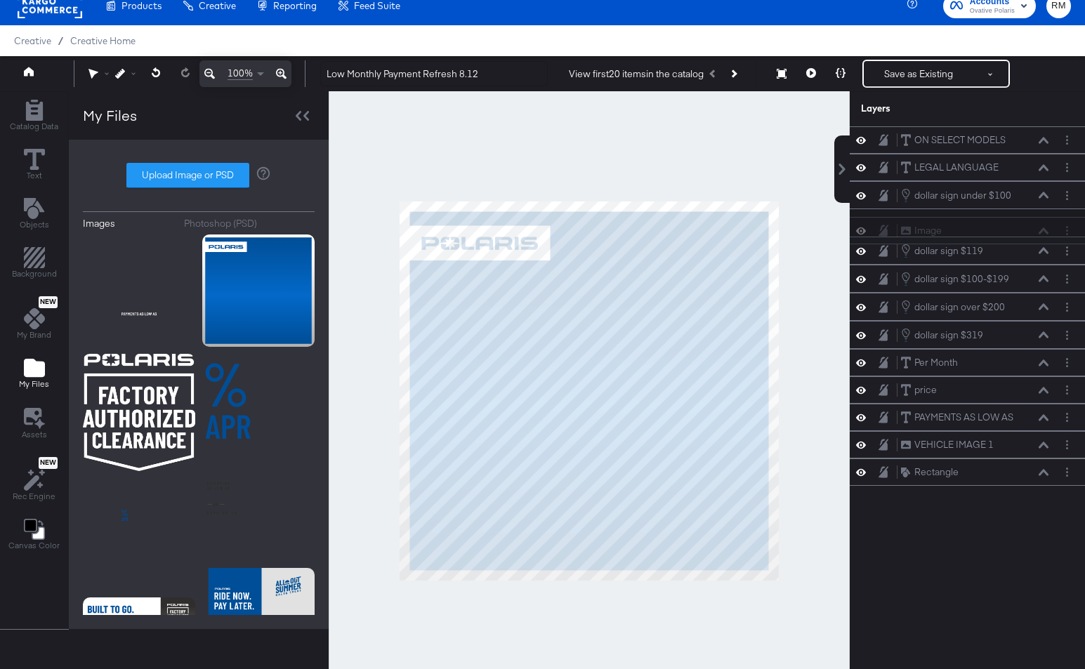
scroll to position [13, 0]
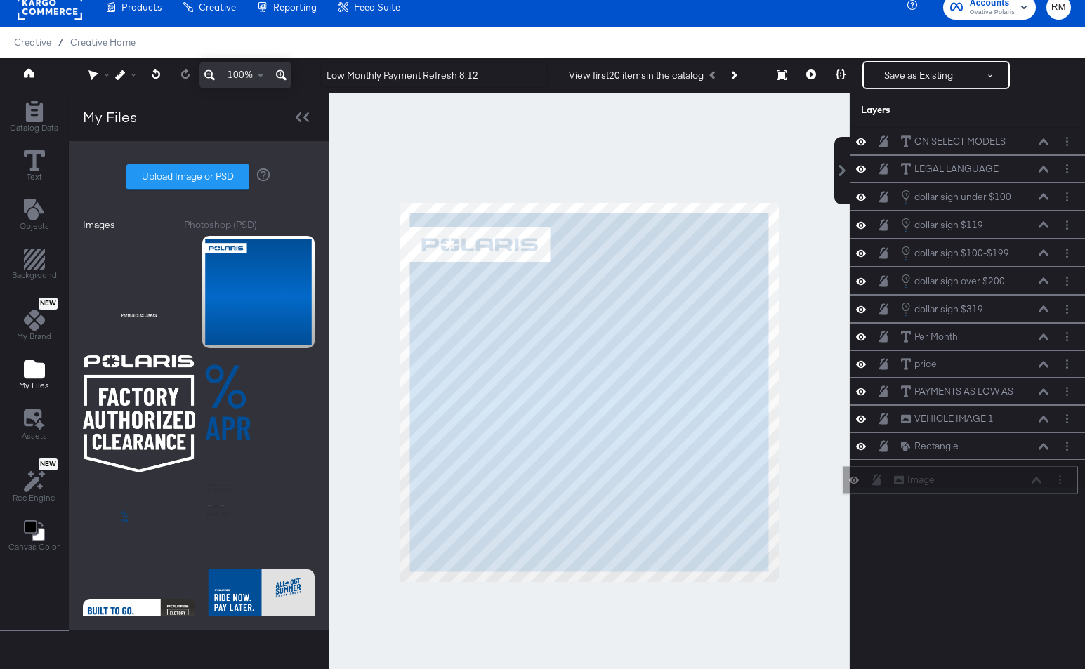
drag, startPoint x: 1008, startPoint y: 135, endPoint x: 1001, endPoint y: 481, distance: 346.2
click at [894, 481] on div "Image Image" at bounding box center [967, 480] width 149 height 15
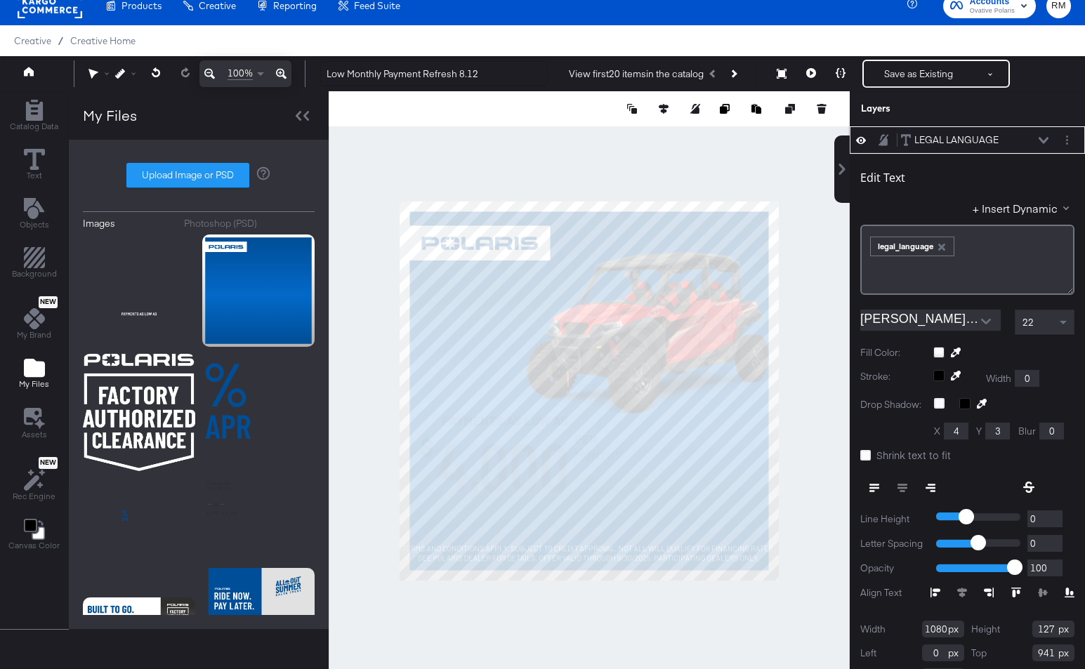
scroll to position [0, 0]
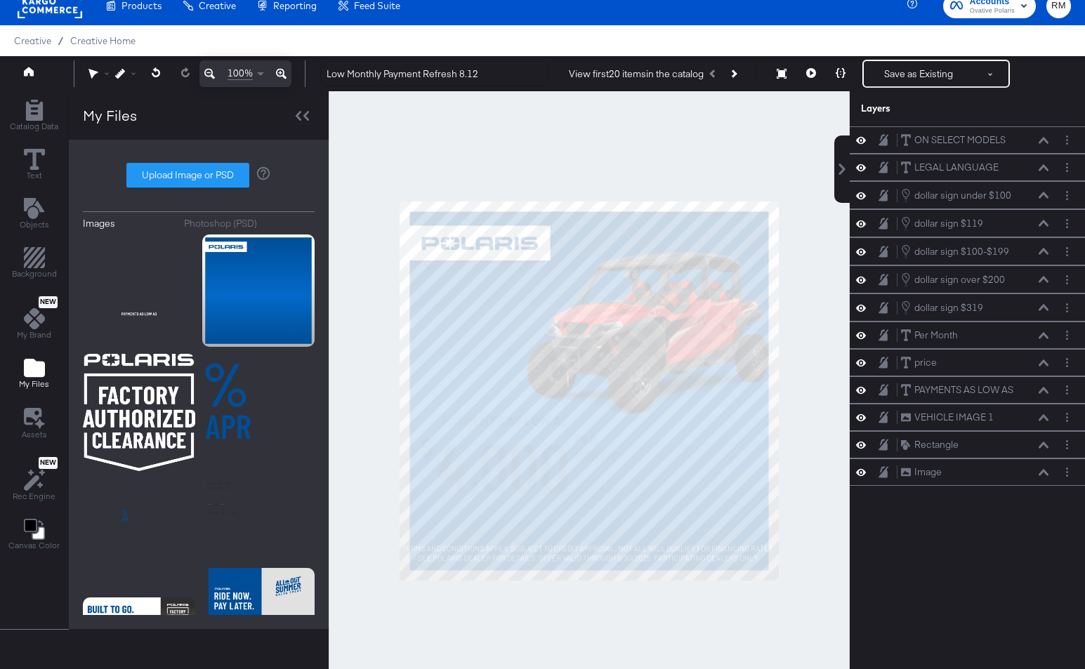
click at [777, 556] on div at bounding box center [589, 391] width 521 height 600
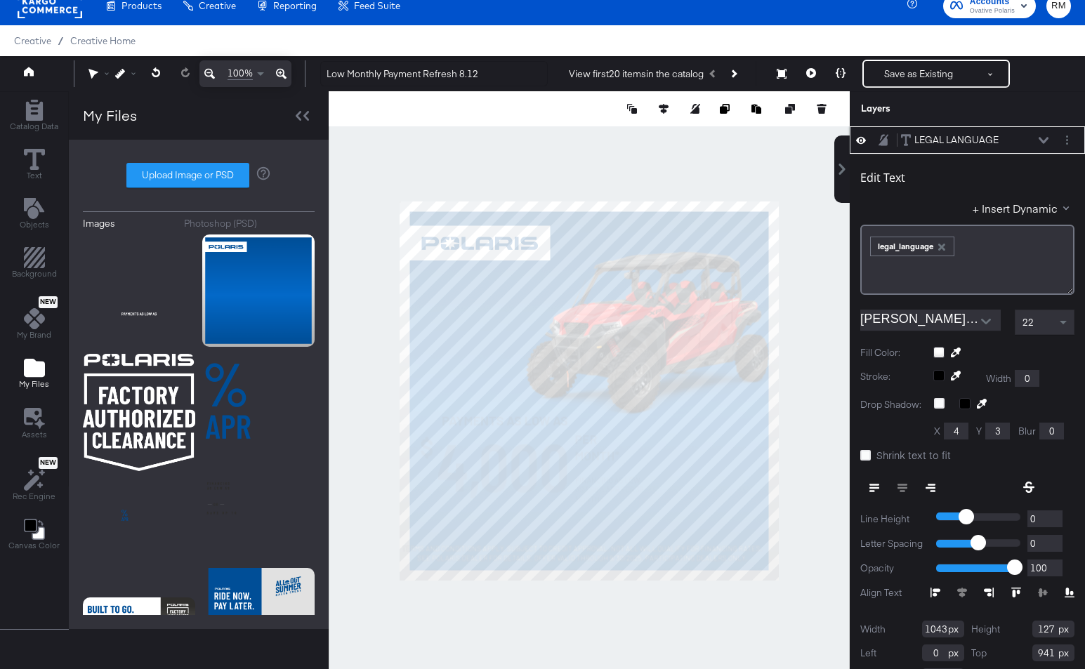
type input "1009"
type input "34"
type input "91"
